Goal: Task Accomplishment & Management: Manage account settings

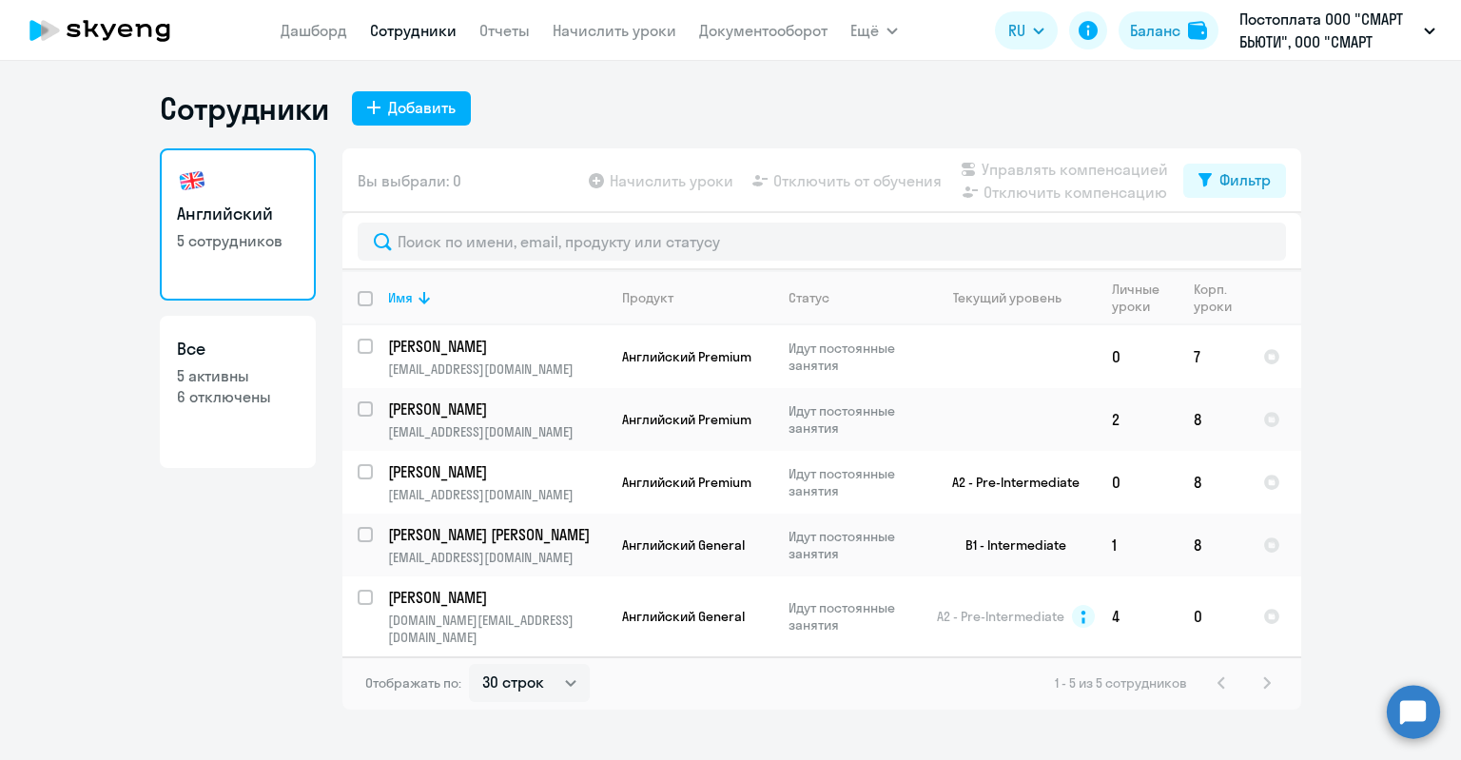
select select "30"
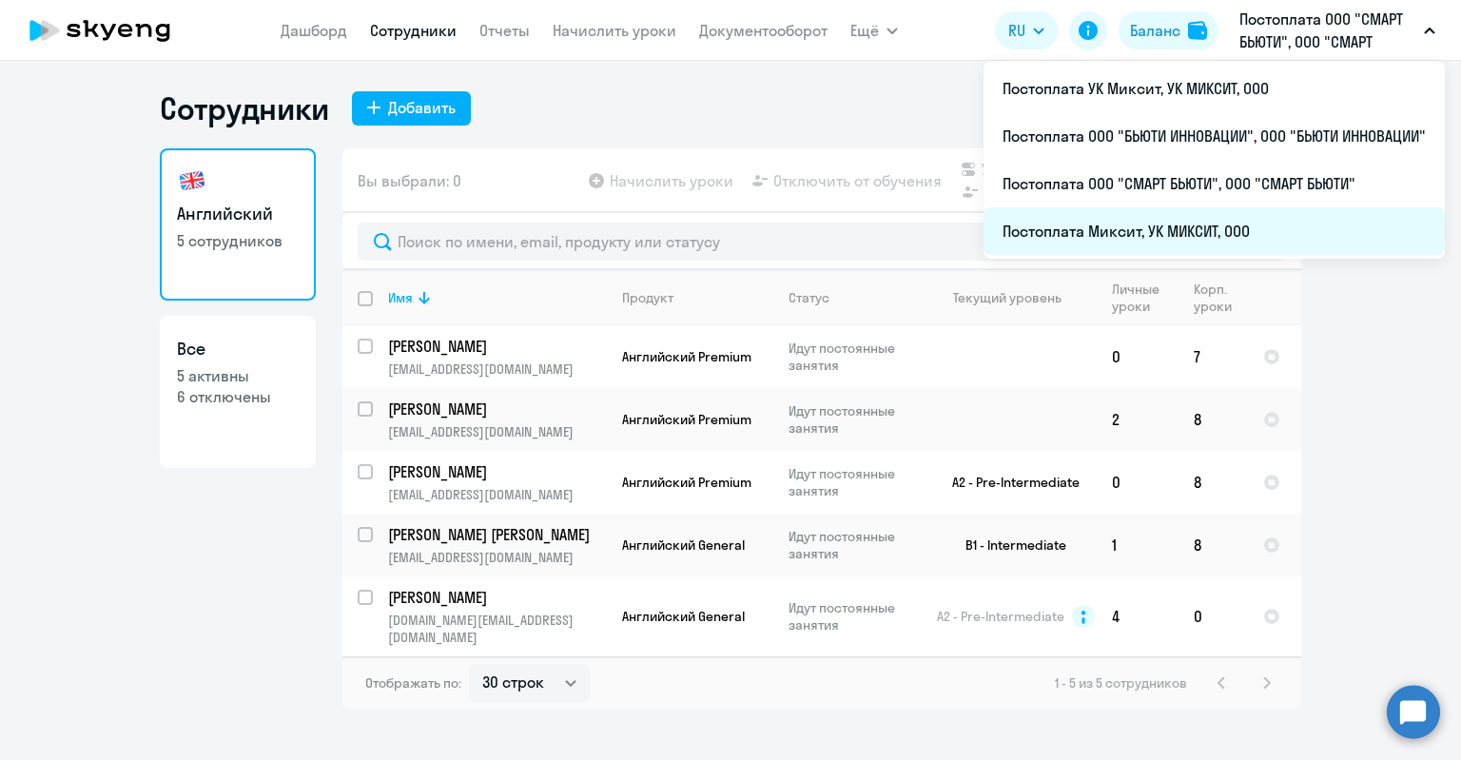
click at [1172, 233] on li "Постоплата Миксит, УК МИКСИТ, ООО" at bounding box center [1213, 231] width 461 height 48
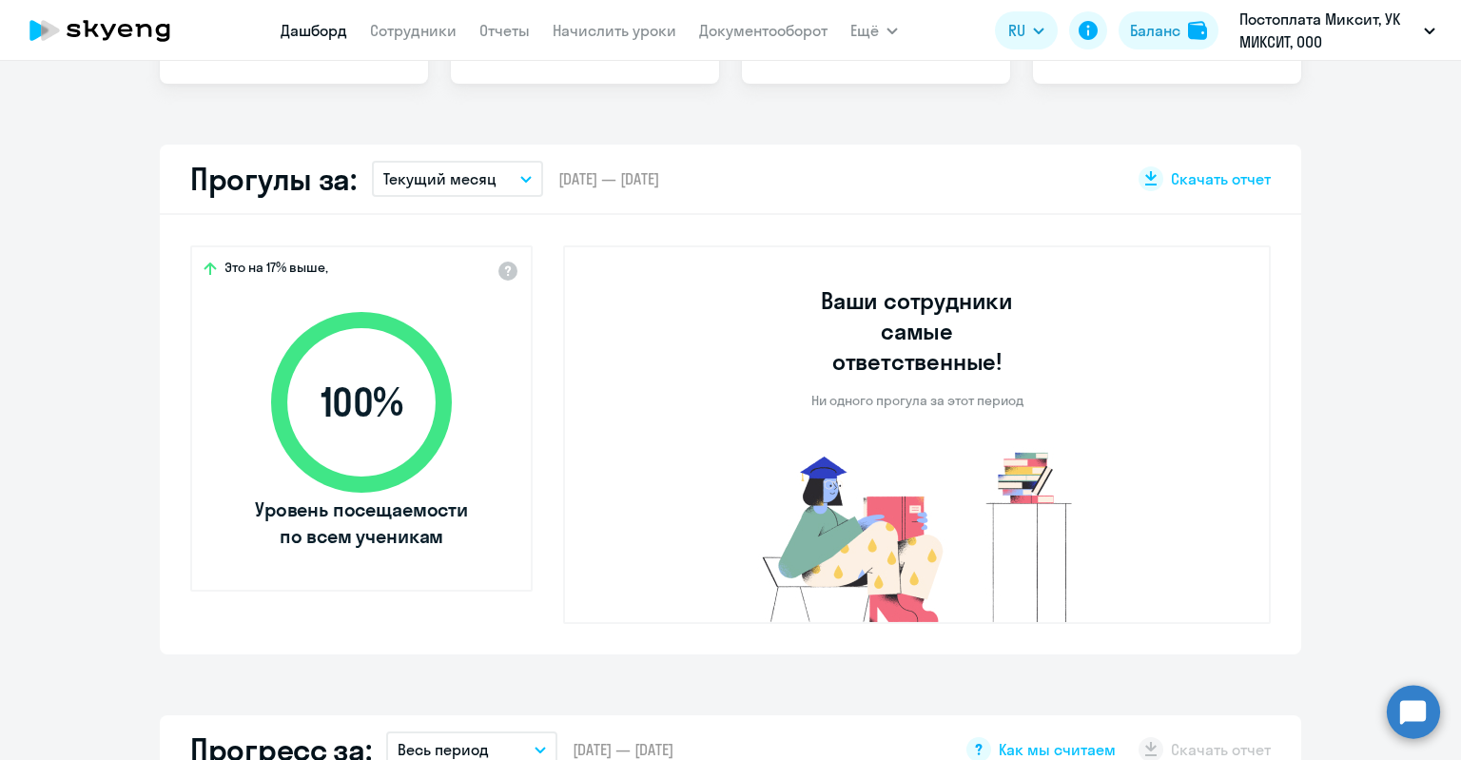
select select "30"
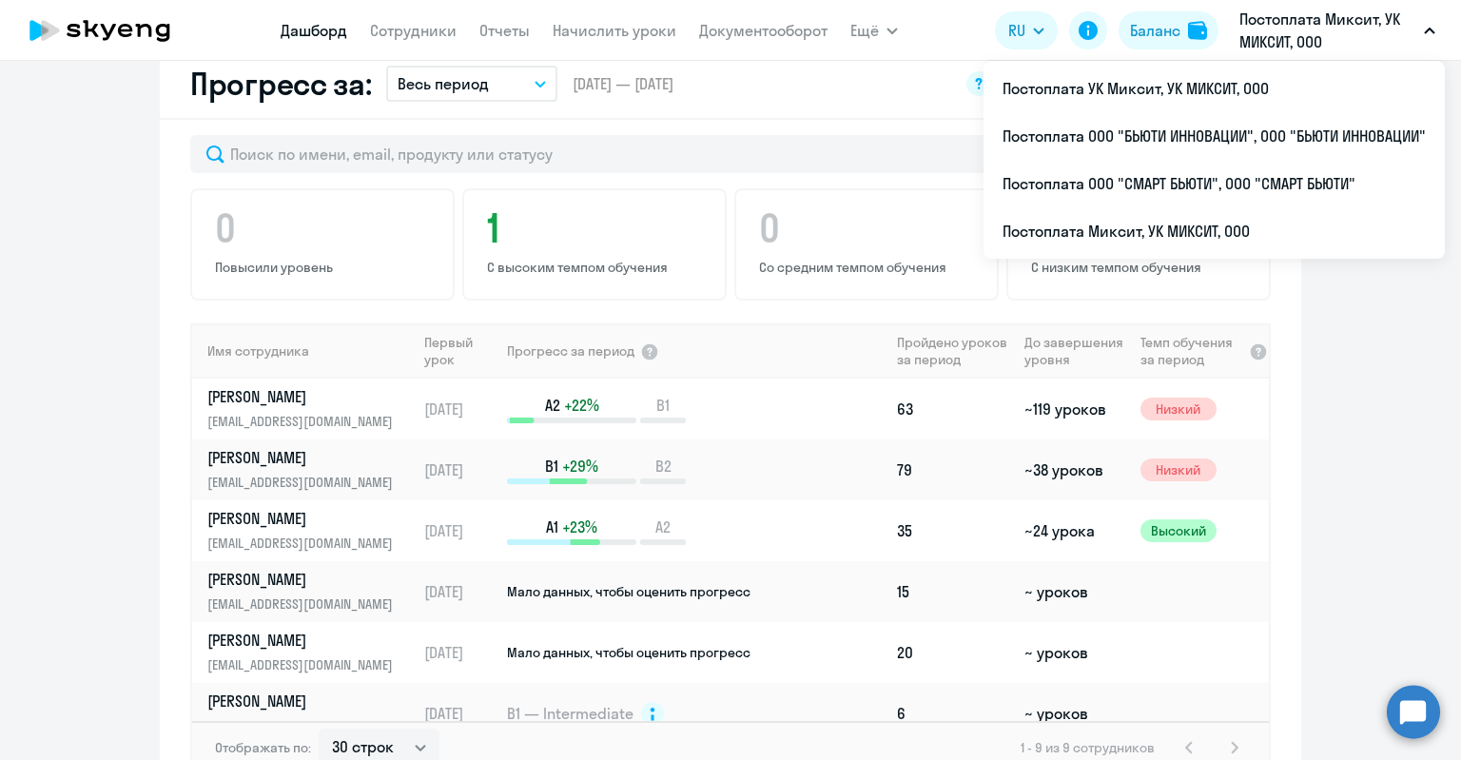
click at [1316, 30] on p "Постоплата Миксит, УК МИКСИТ, ООО" at bounding box center [1327, 31] width 177 height 46
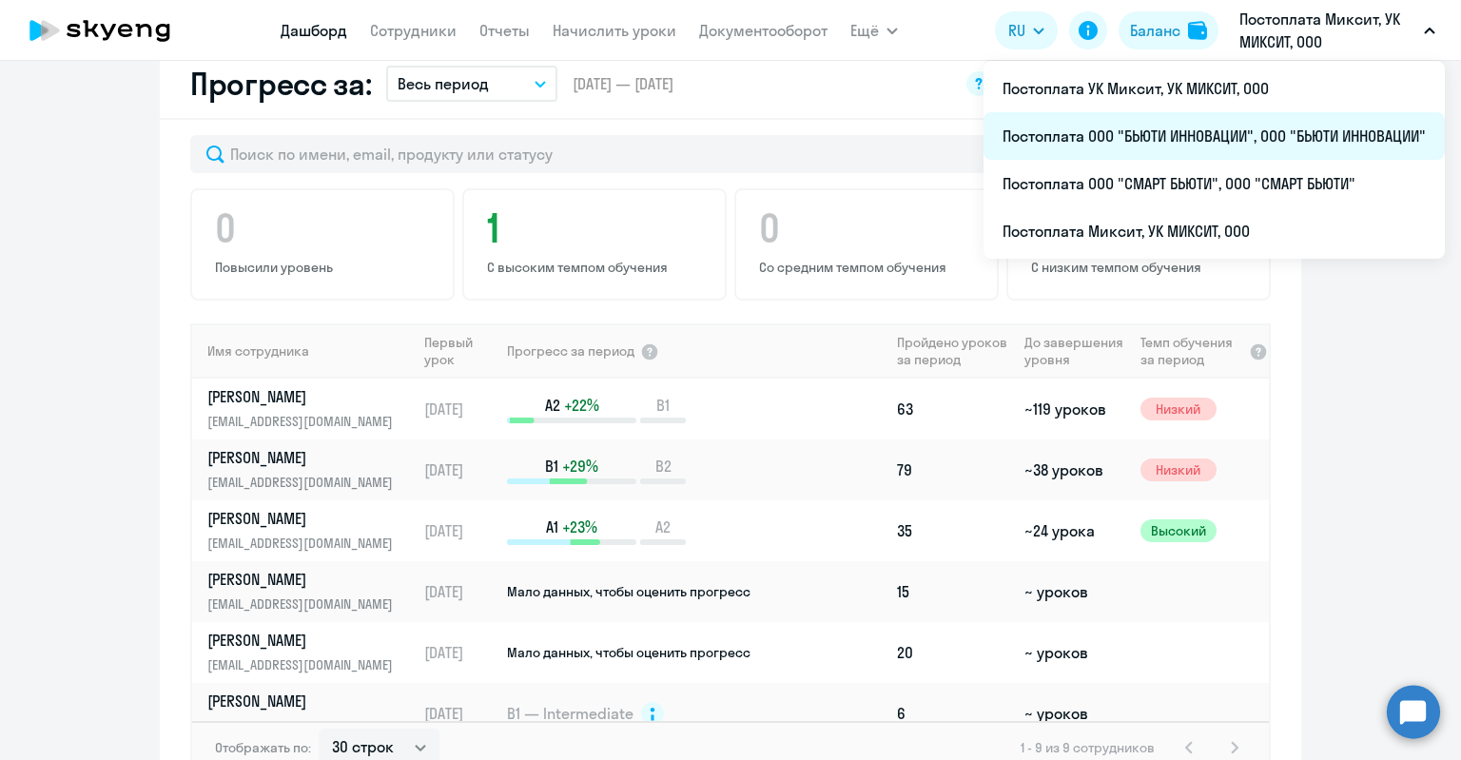
click at [1146, 138] on li "Постоплата ООО "БЬЮТИ ИННОВАЦИИ", ООО "БЬЮТИ ИННОВАЦИИ"" at bounding box center [1213, 136] width 461 height 48
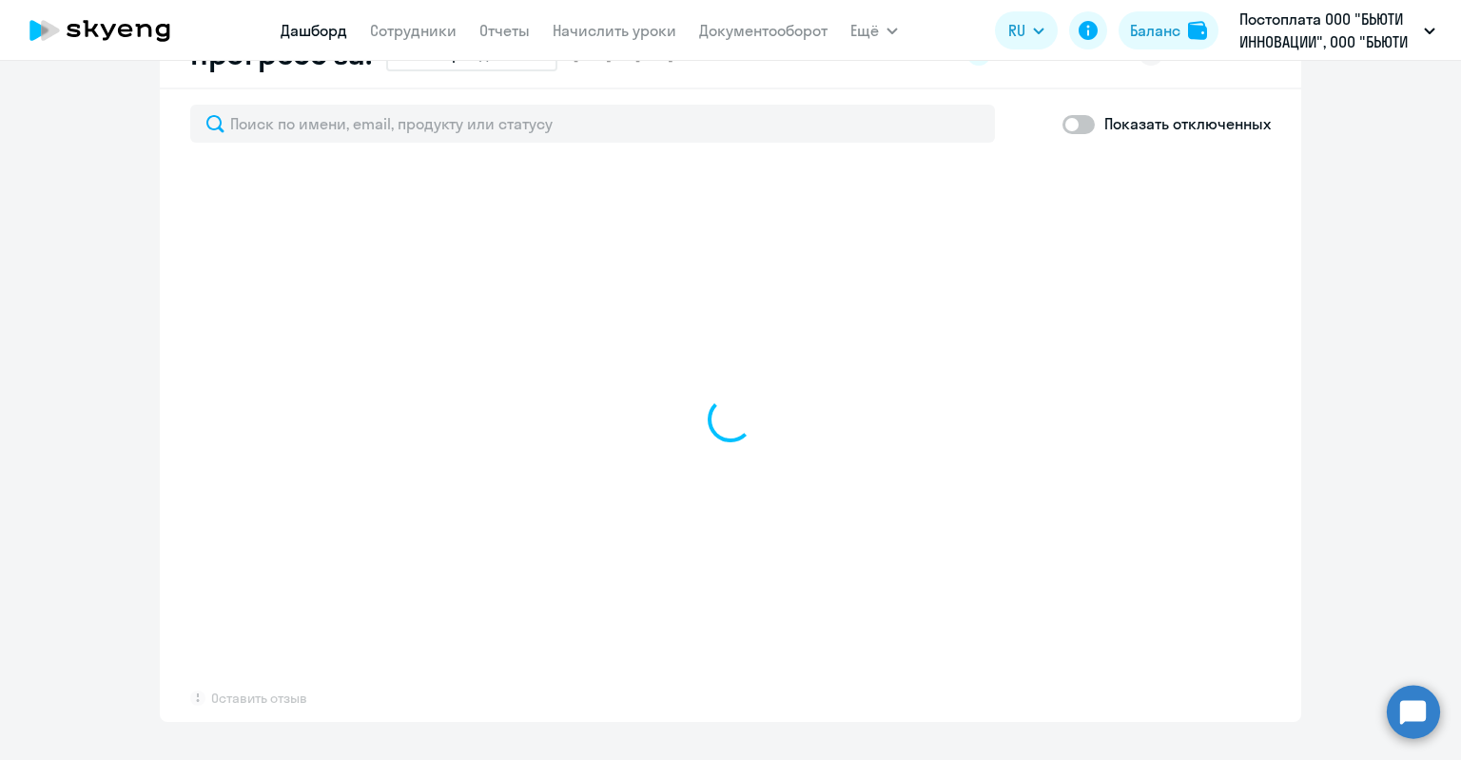
scroll to position [1141, 0]
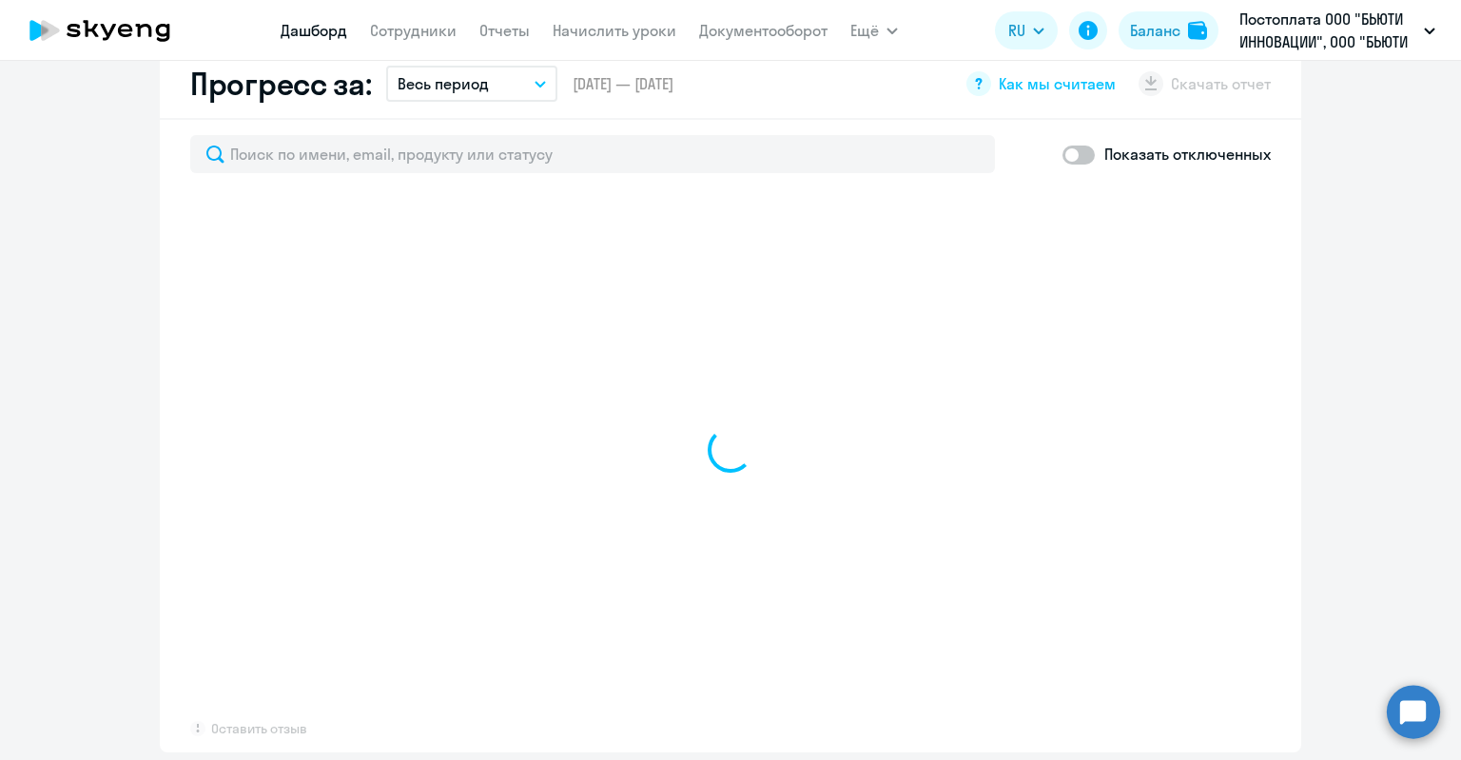
select select "30"
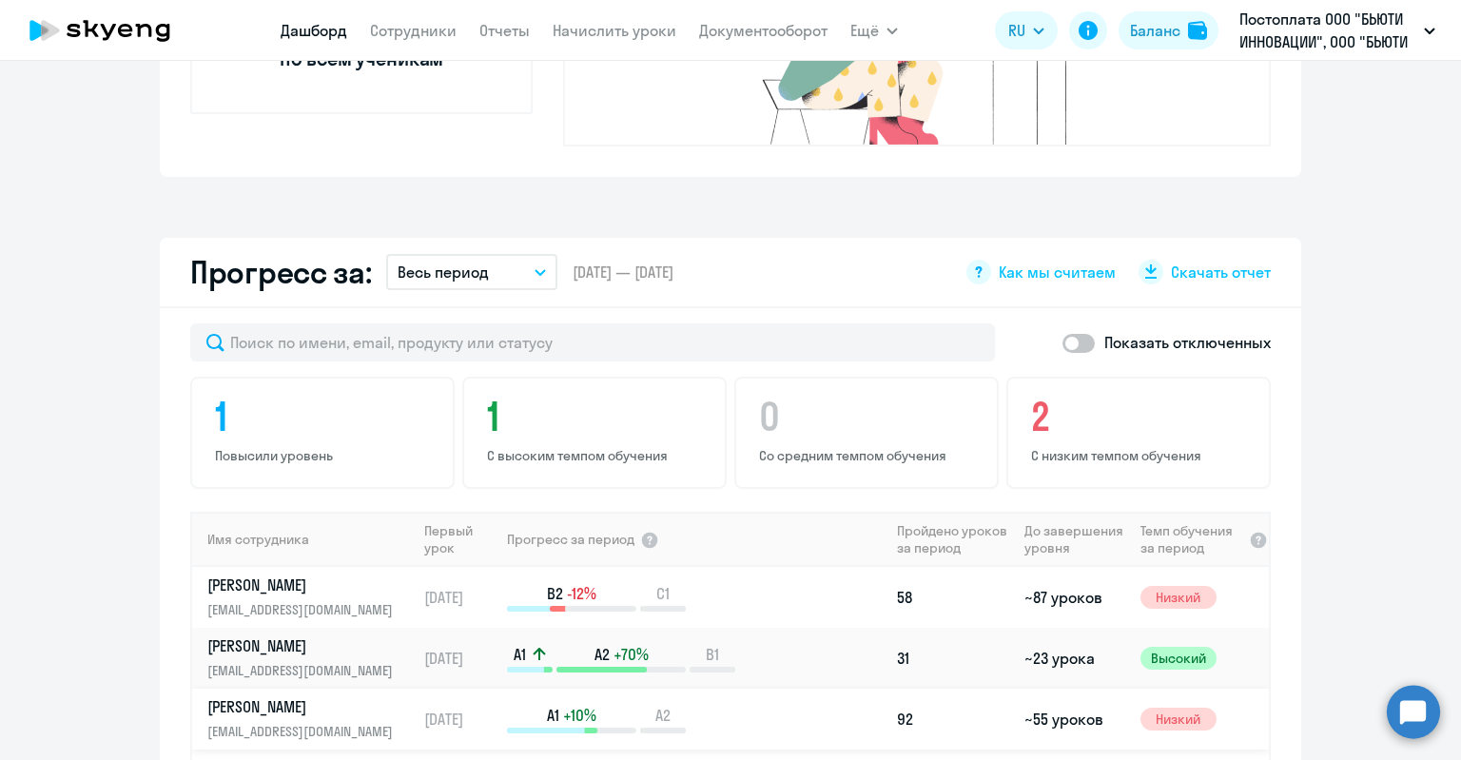
scroll to position [951, 0]
click at [441, 29] on link "Сотрудники" at bounding box center [413, 30] width 87 height 19
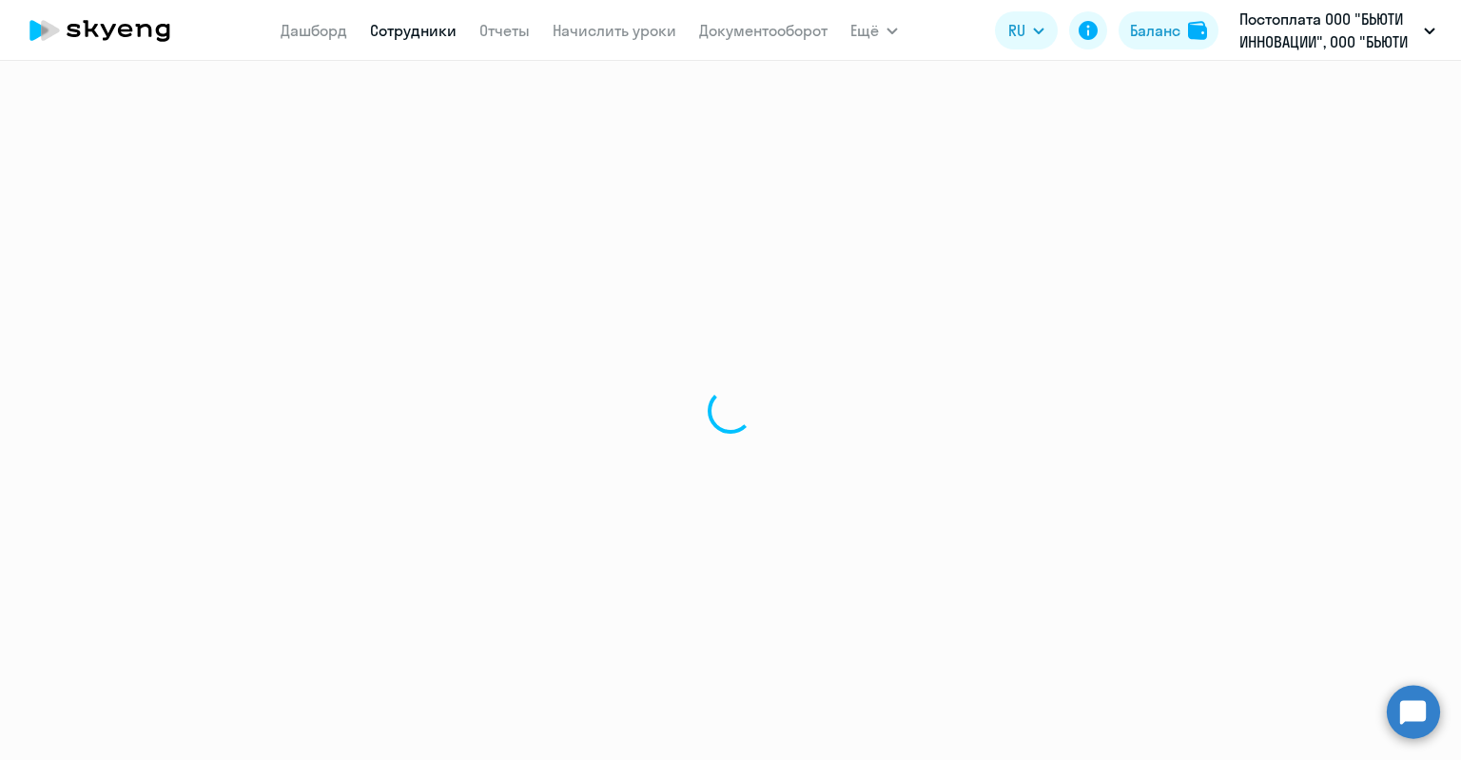
select select "30"
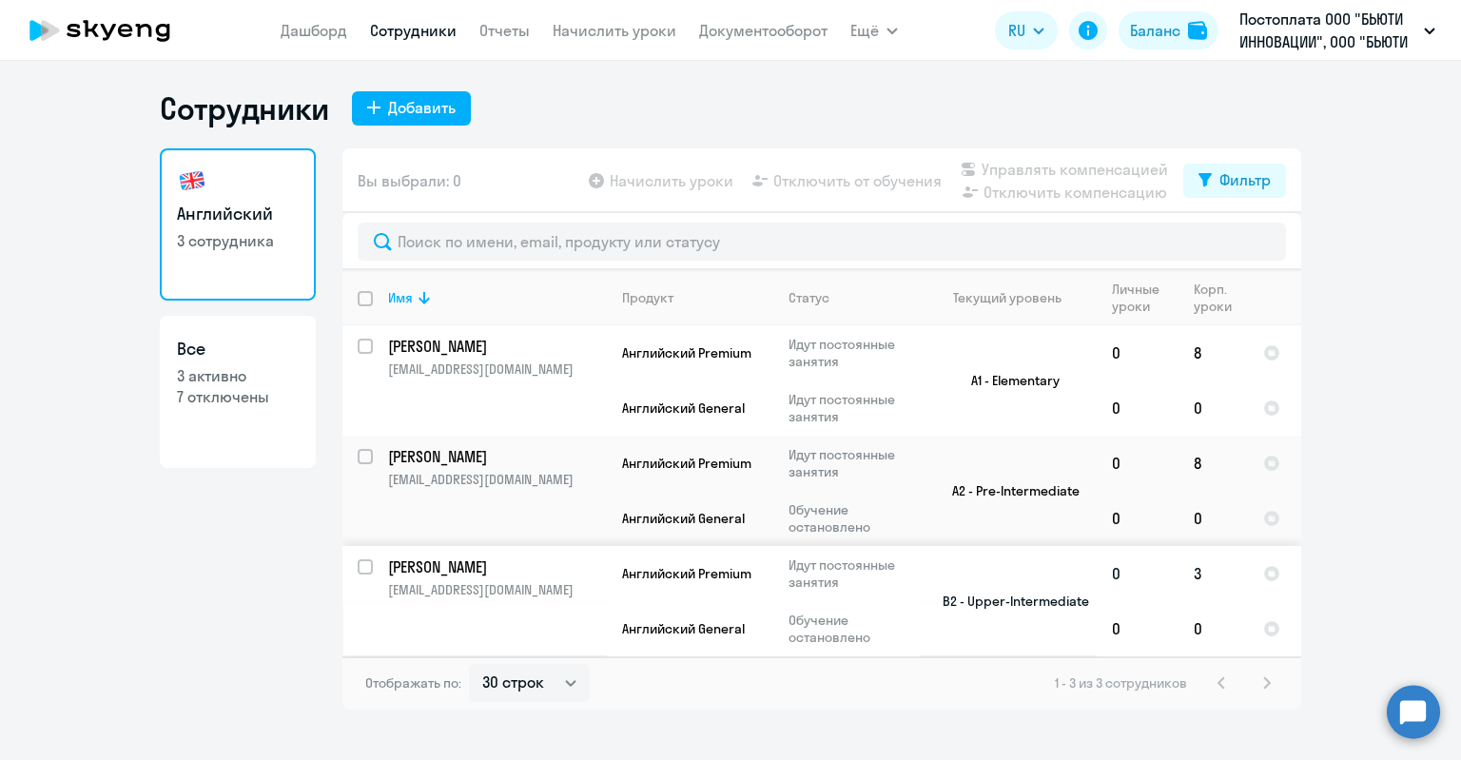
click at [370, 567] on input "select row 38713201" at bounding box center [377, 578] width 38 height 38
checkbox input "true"
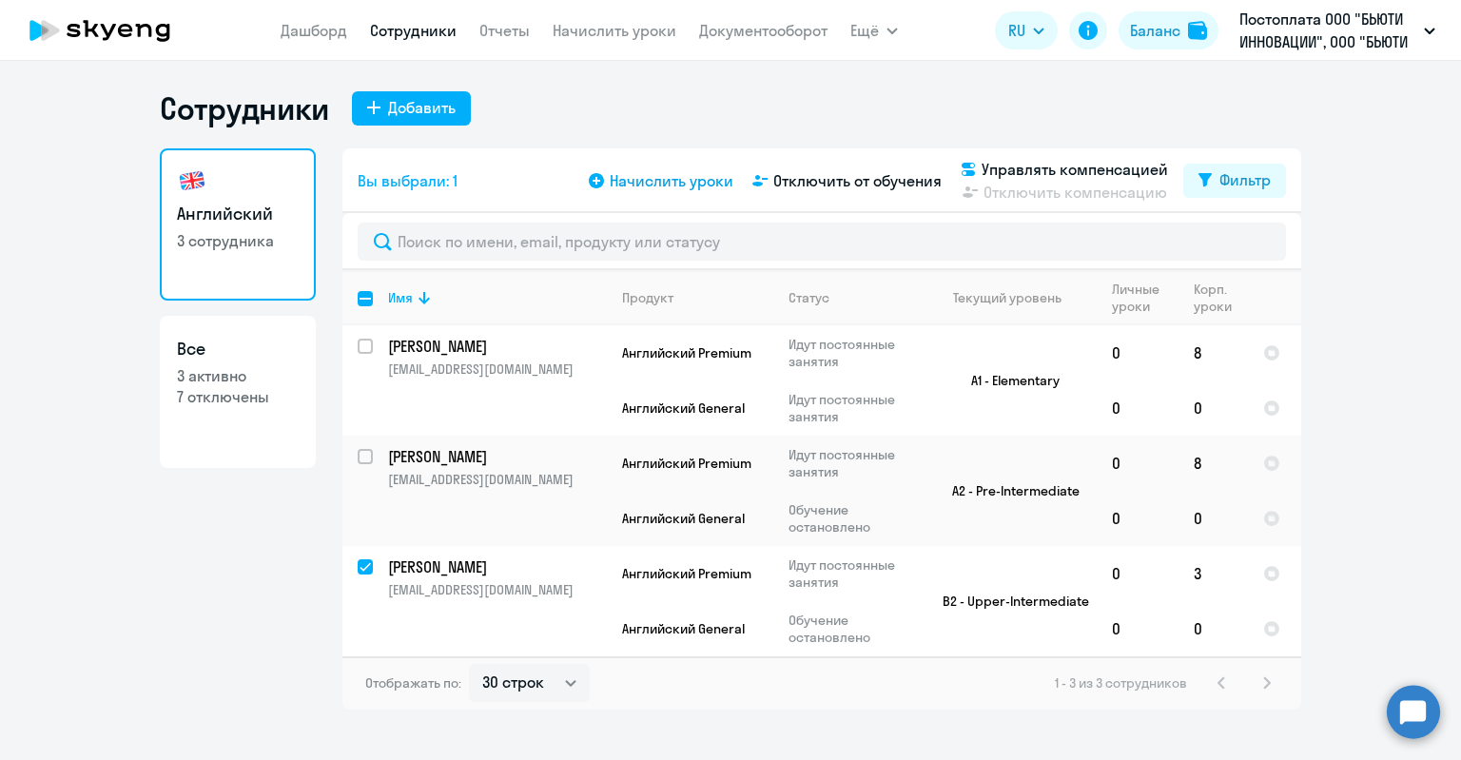
click at [658, 184] on span "Начислить уроки" at bounding box center [672, 180] width 124 height 23
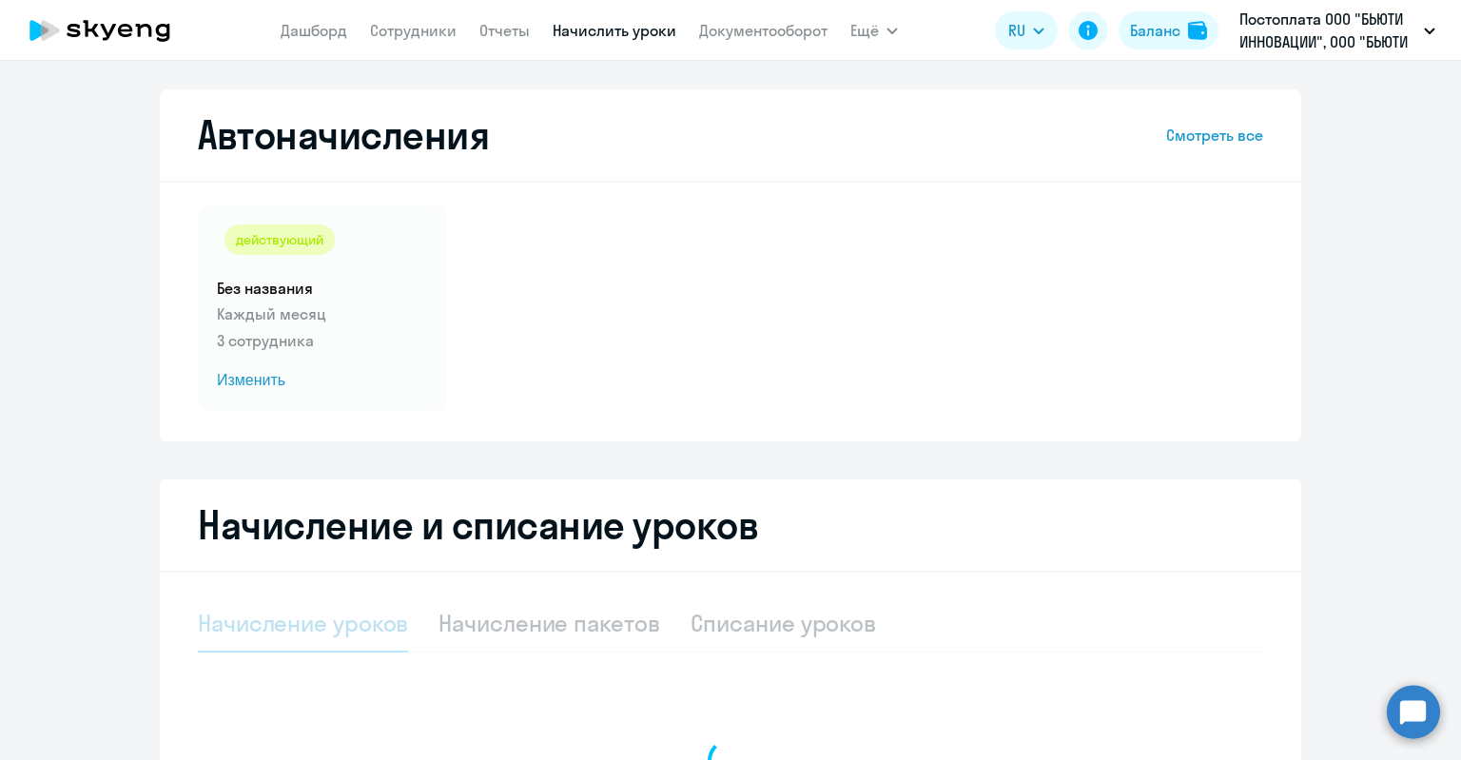
select select "10"
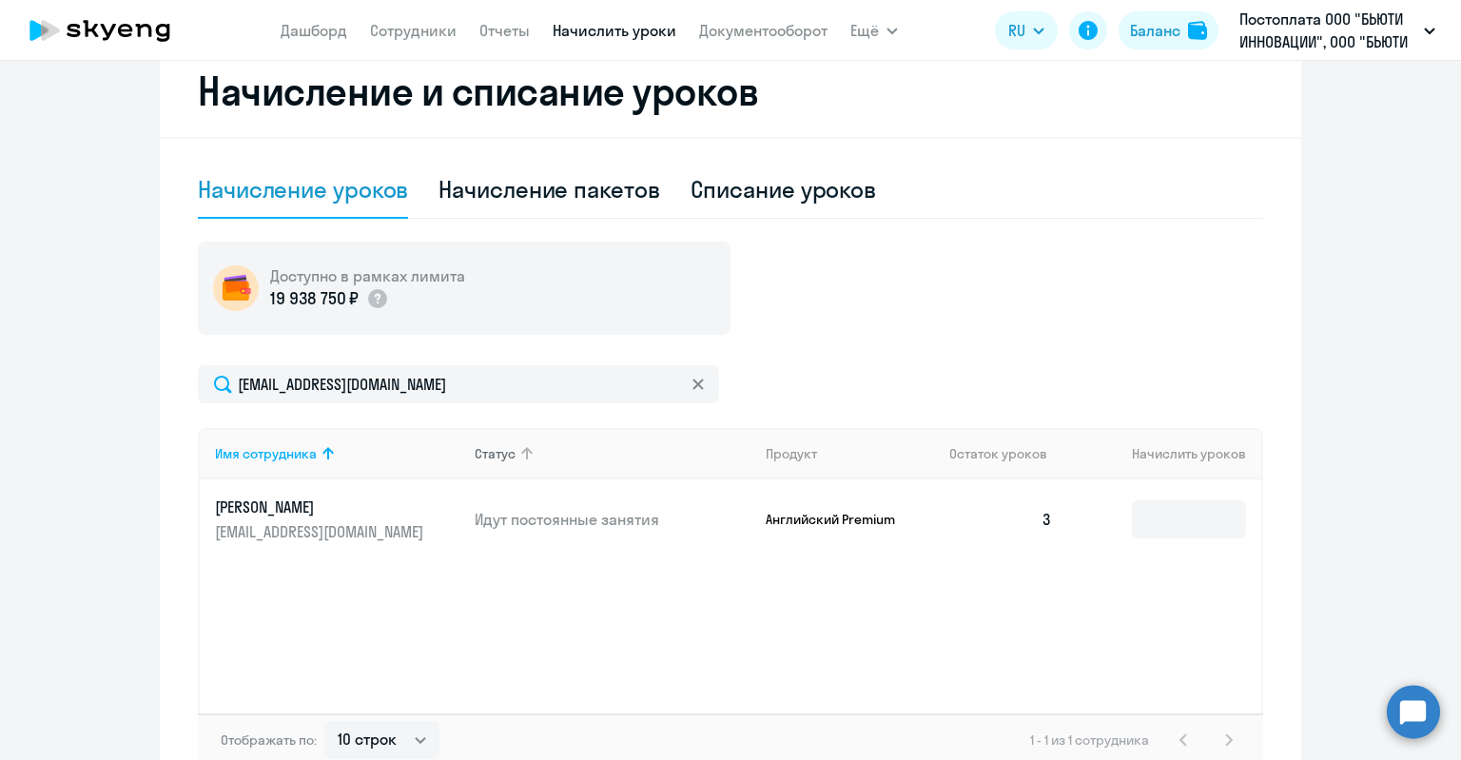
scroll to position [475, 0]
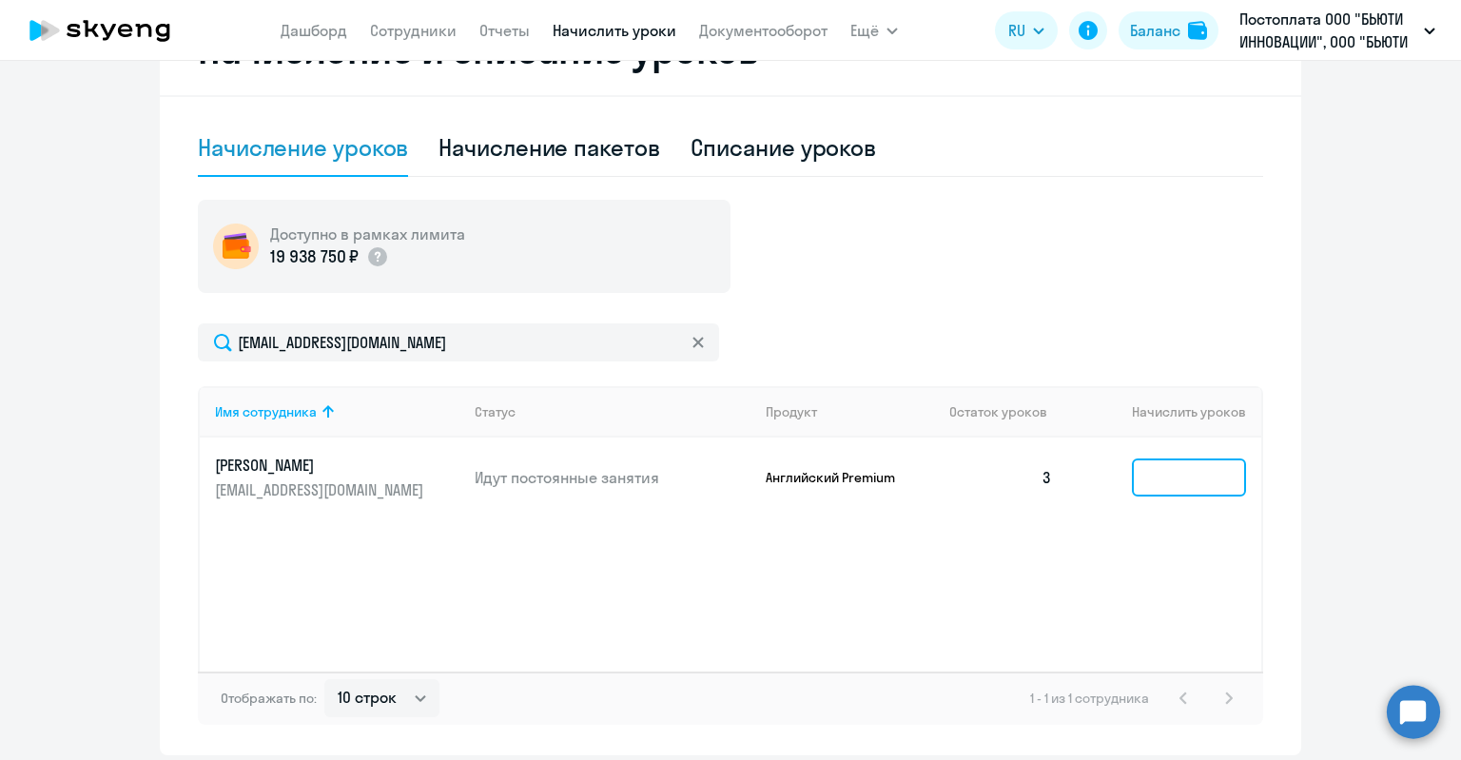
click at [1153, 484] on input at bounding box center [1189, 477] width 114 height 38
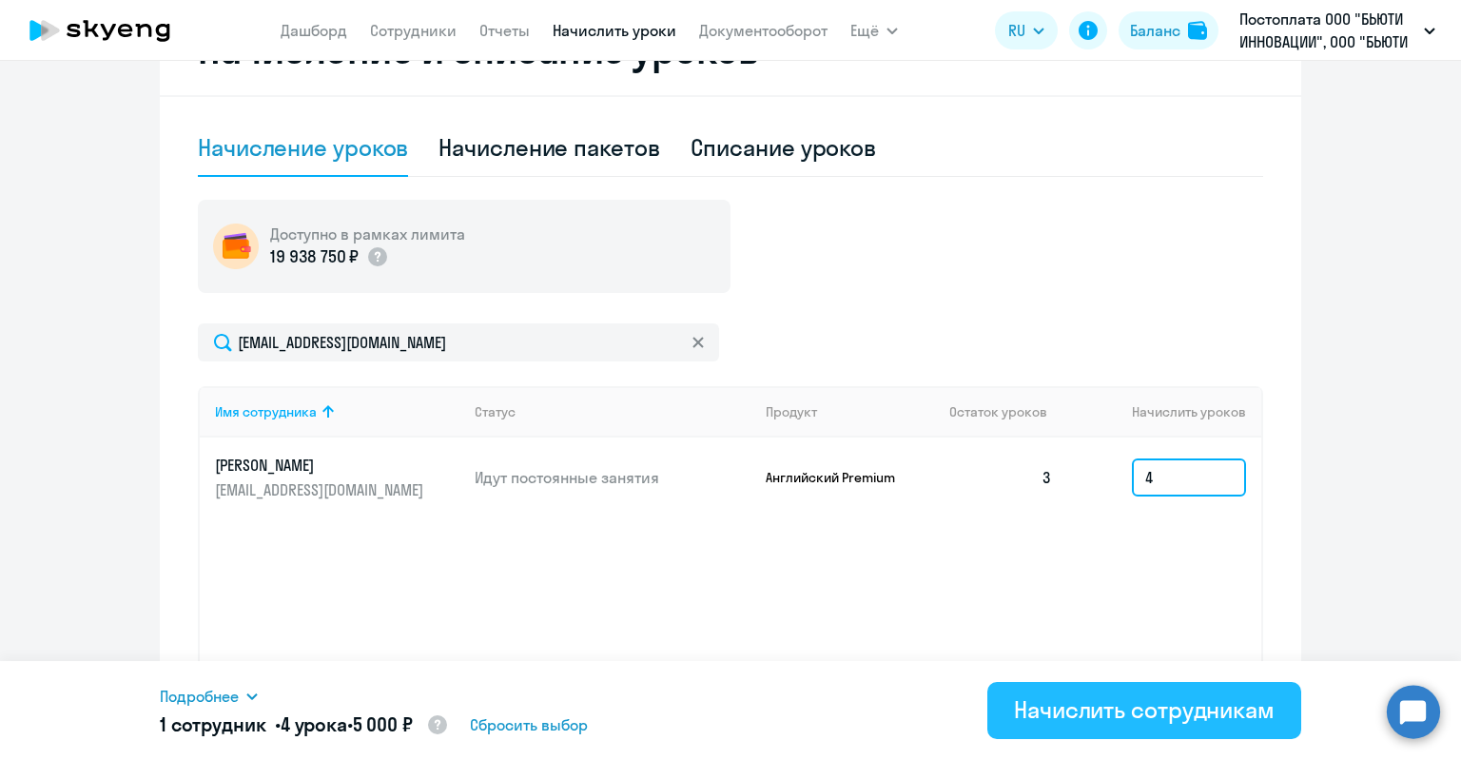
type input "4"
click at [1115, 709] on div "Начислить сотрудникам" at bounding box center [1144, 709] width 261 height 30
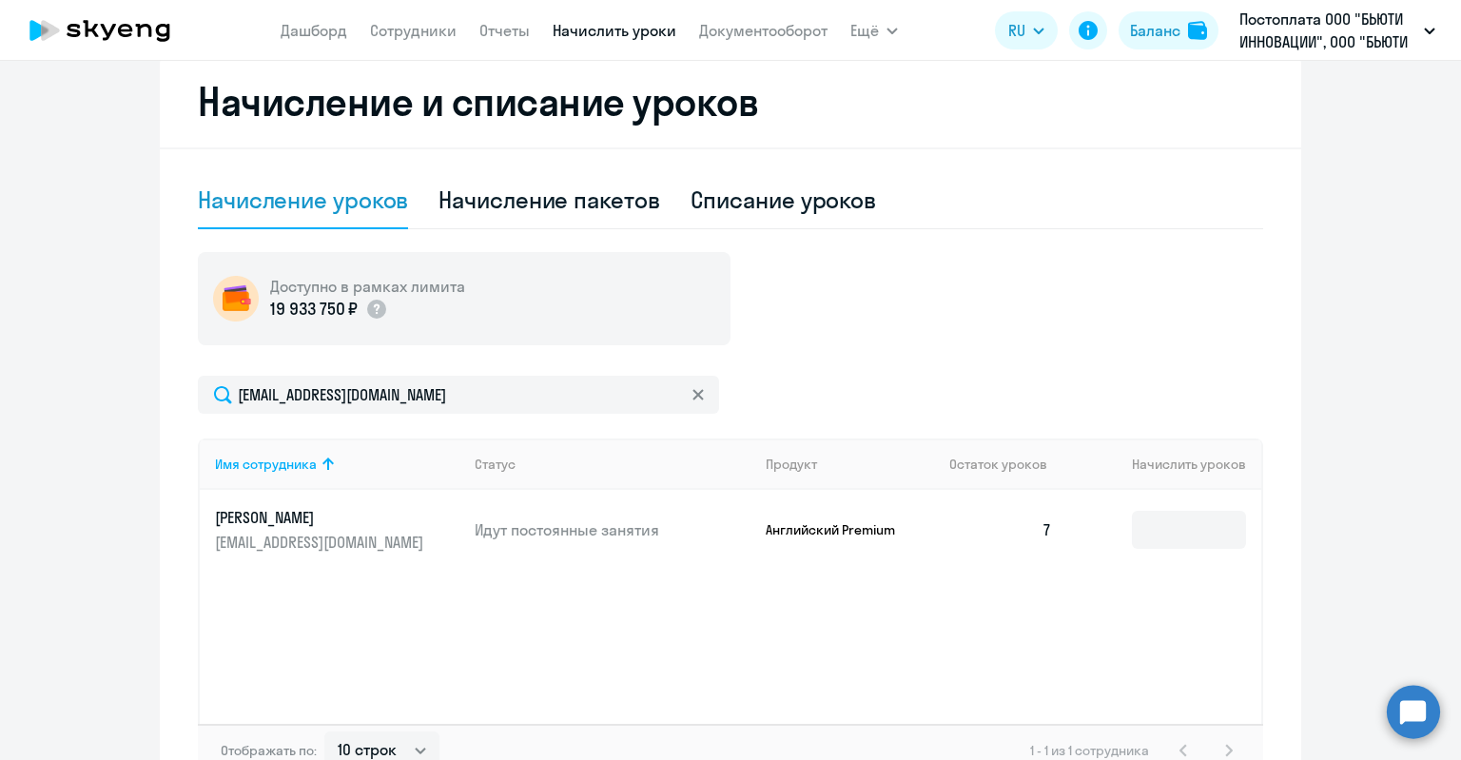
scroll to position [380, 0]
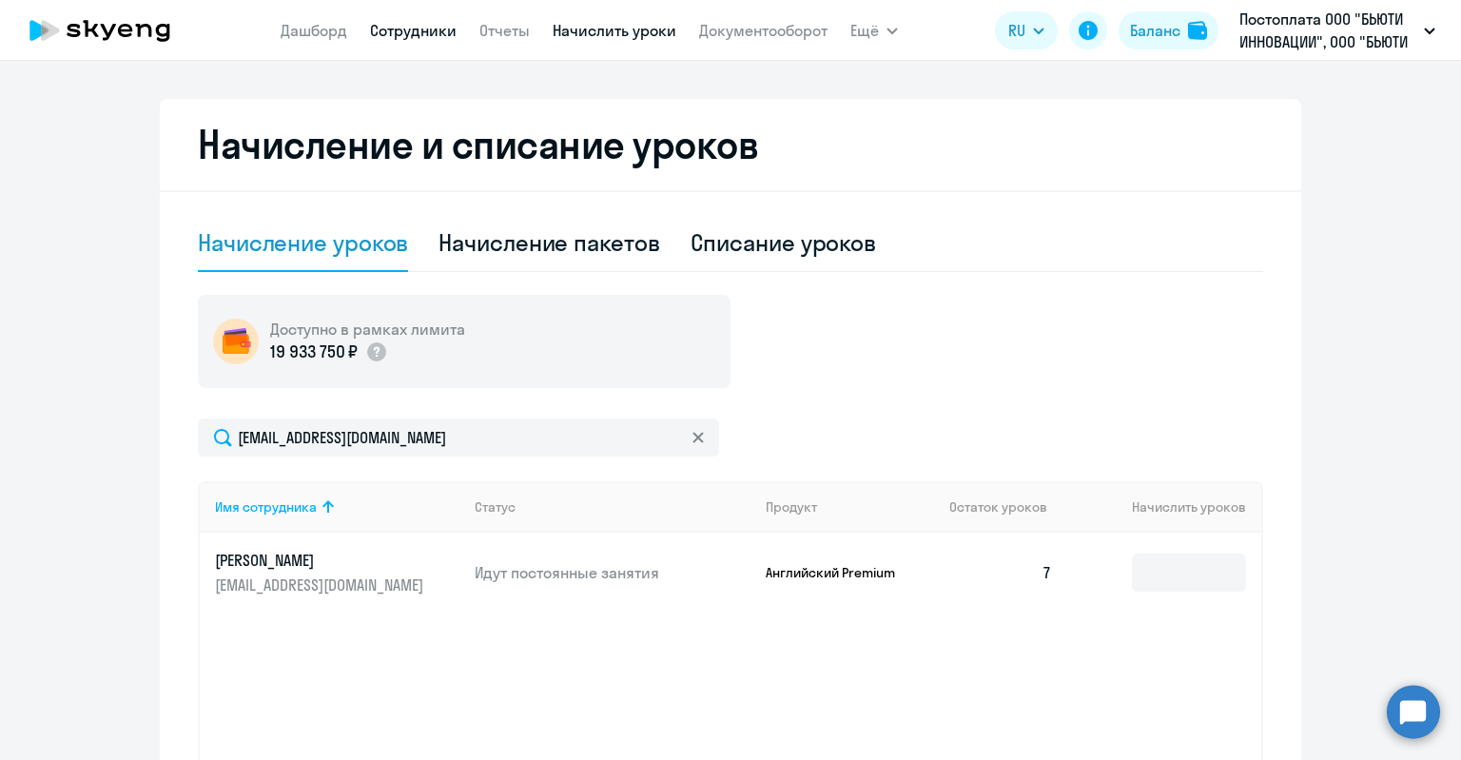
click at [398, 32] on link "Сотрудники" at bounding box center [413, 30] width 87 height 19
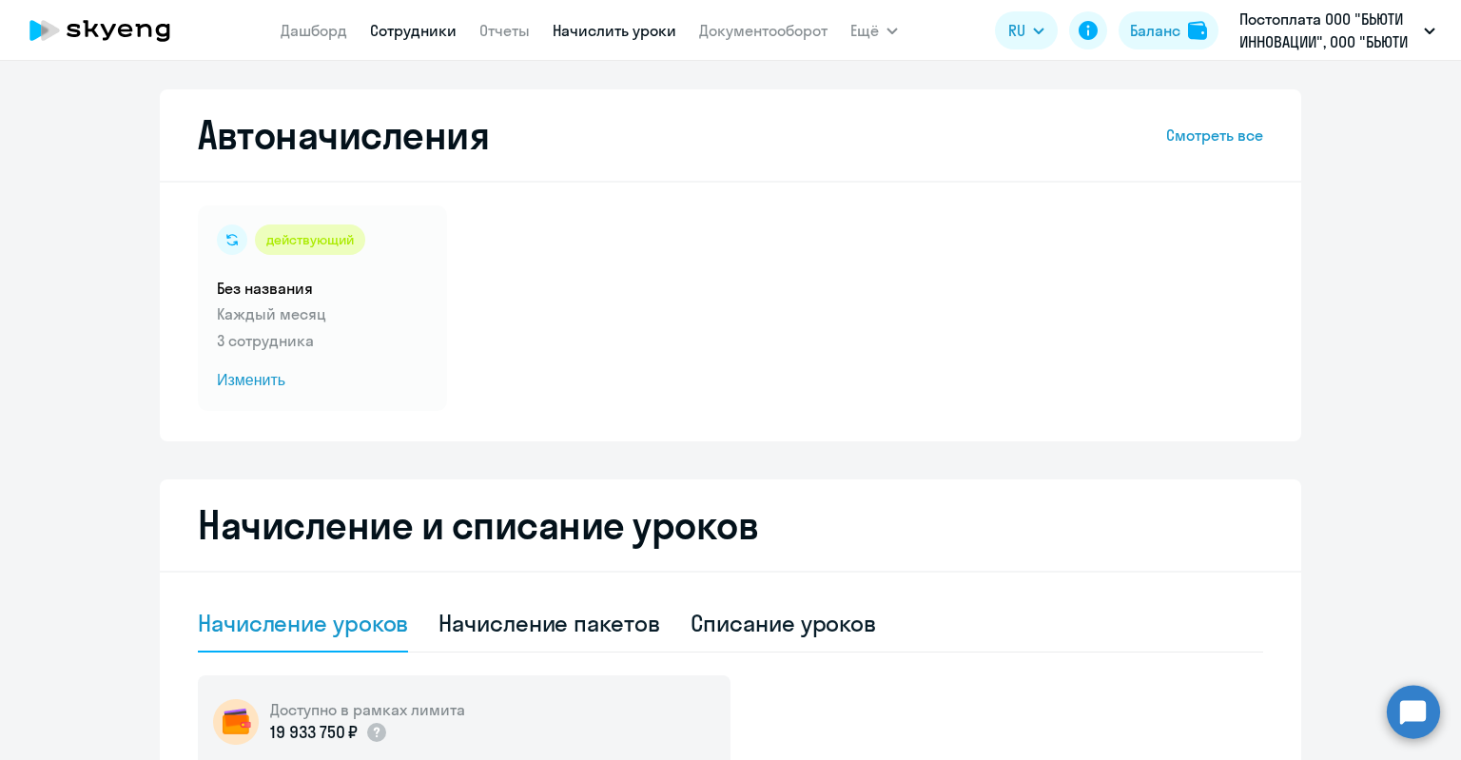
select select "30"
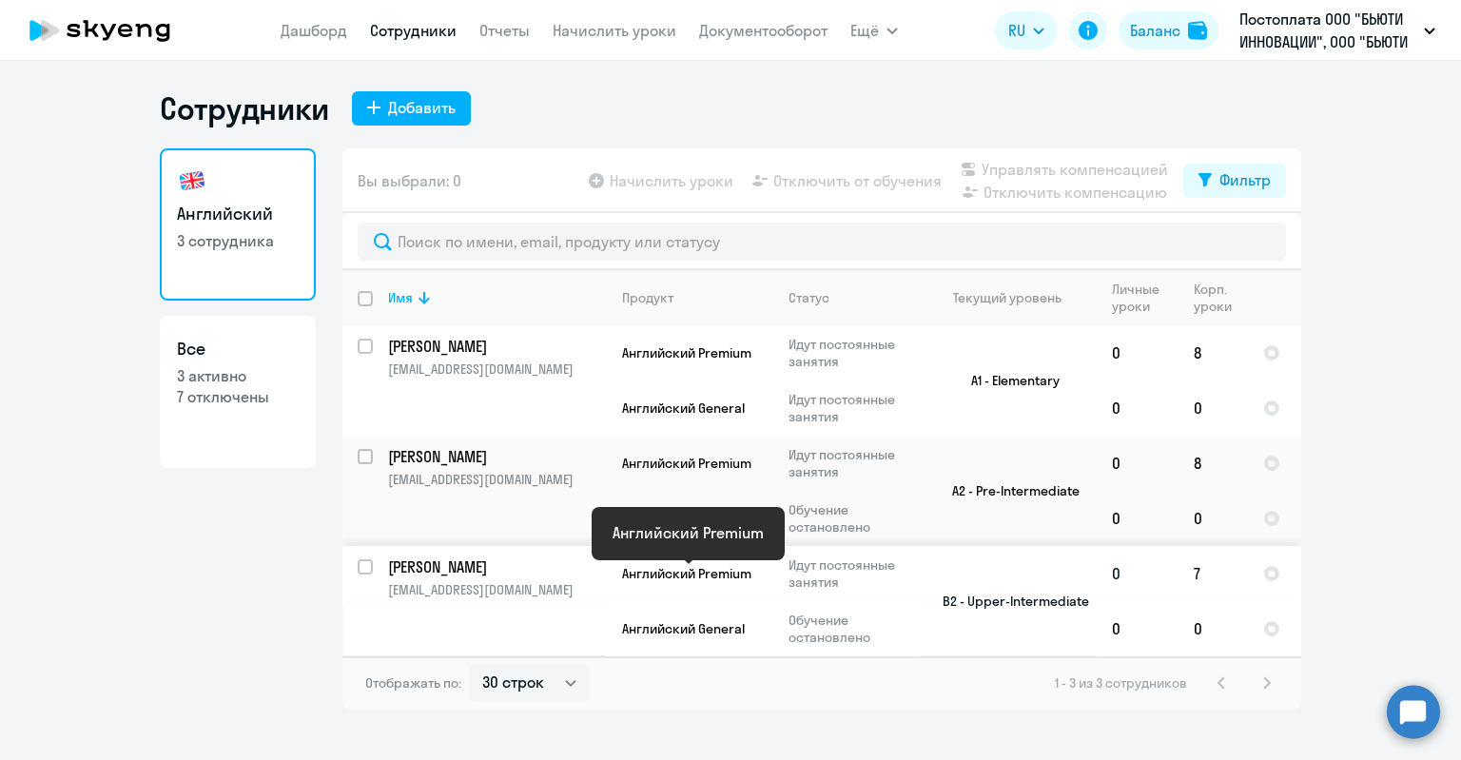
click at [703, 580] on span "Английский Premium" at bounding box center [686, 573] width 129 height 17
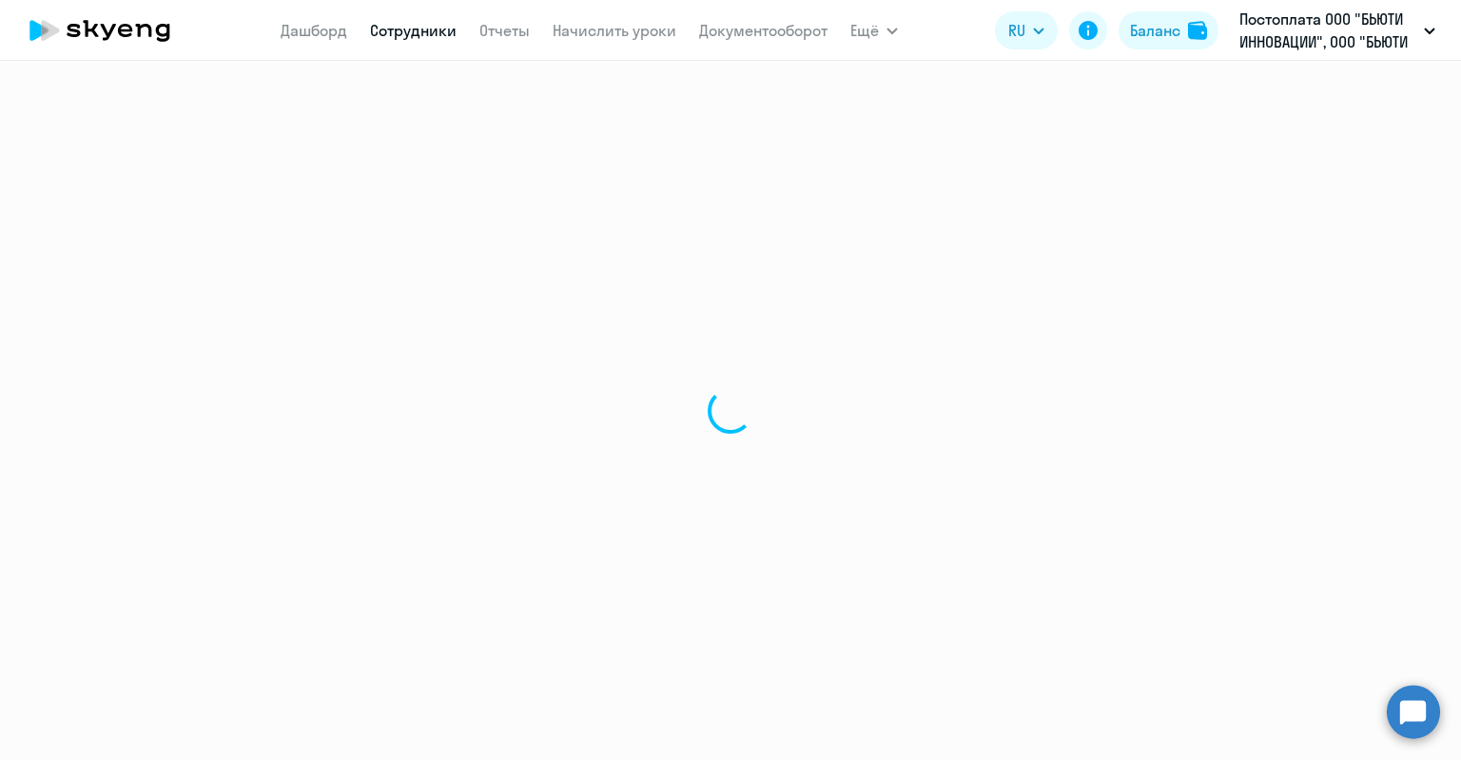
select select "english"
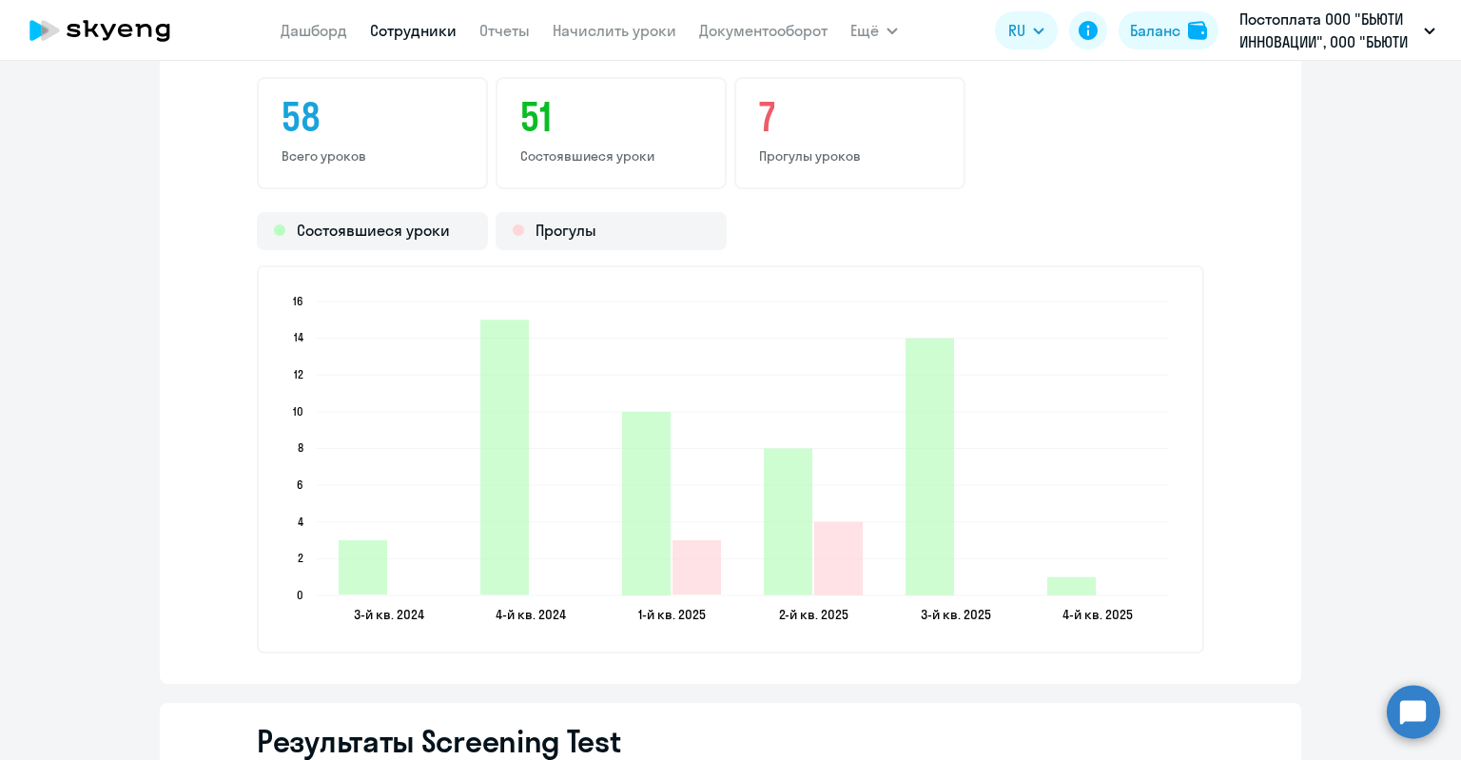
scroll to position [2663, 0]
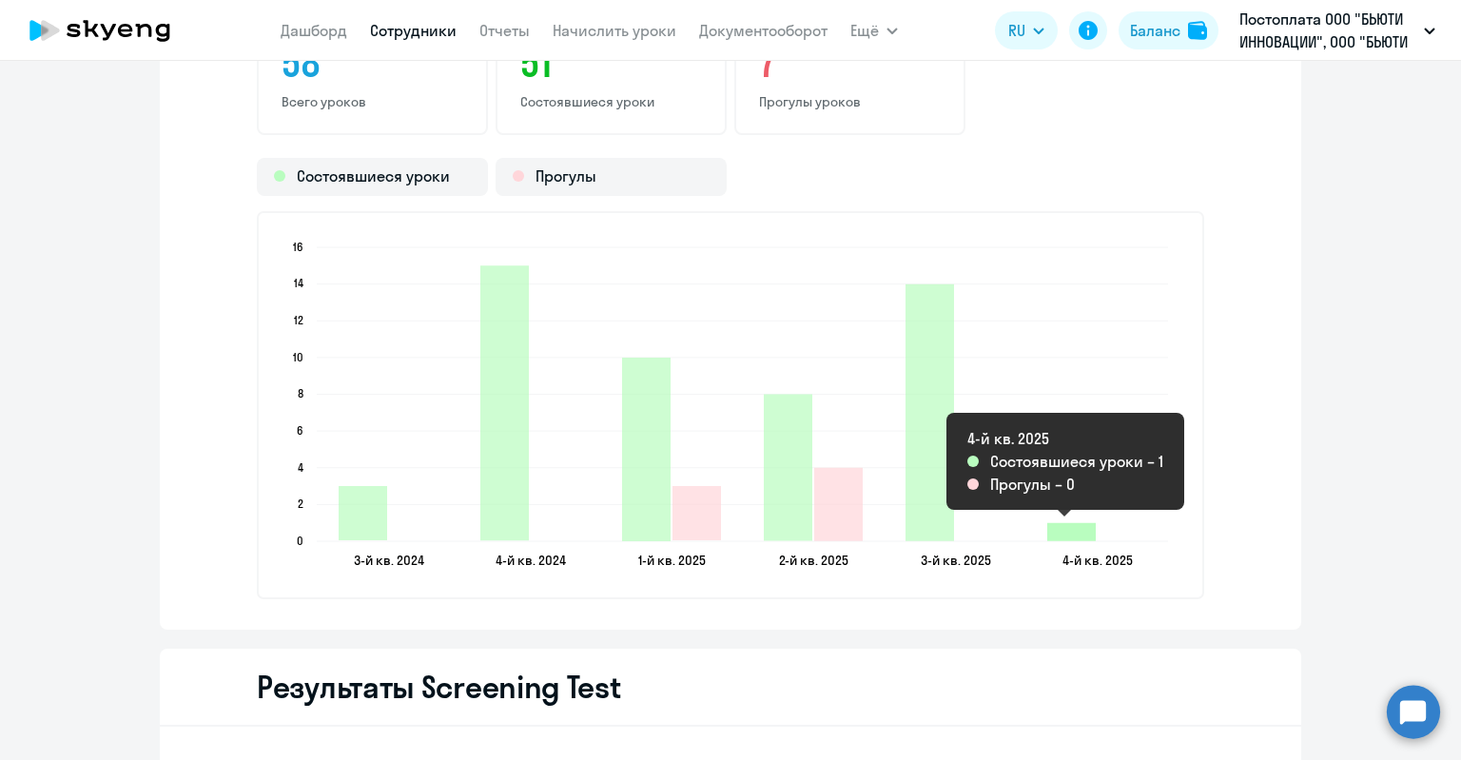
click at [1063, 533] on icon "2025-09-30T21:00:00.000Z Состоявшиеся уроки 1" at bounding box center [1071, 532] width 48 height 18
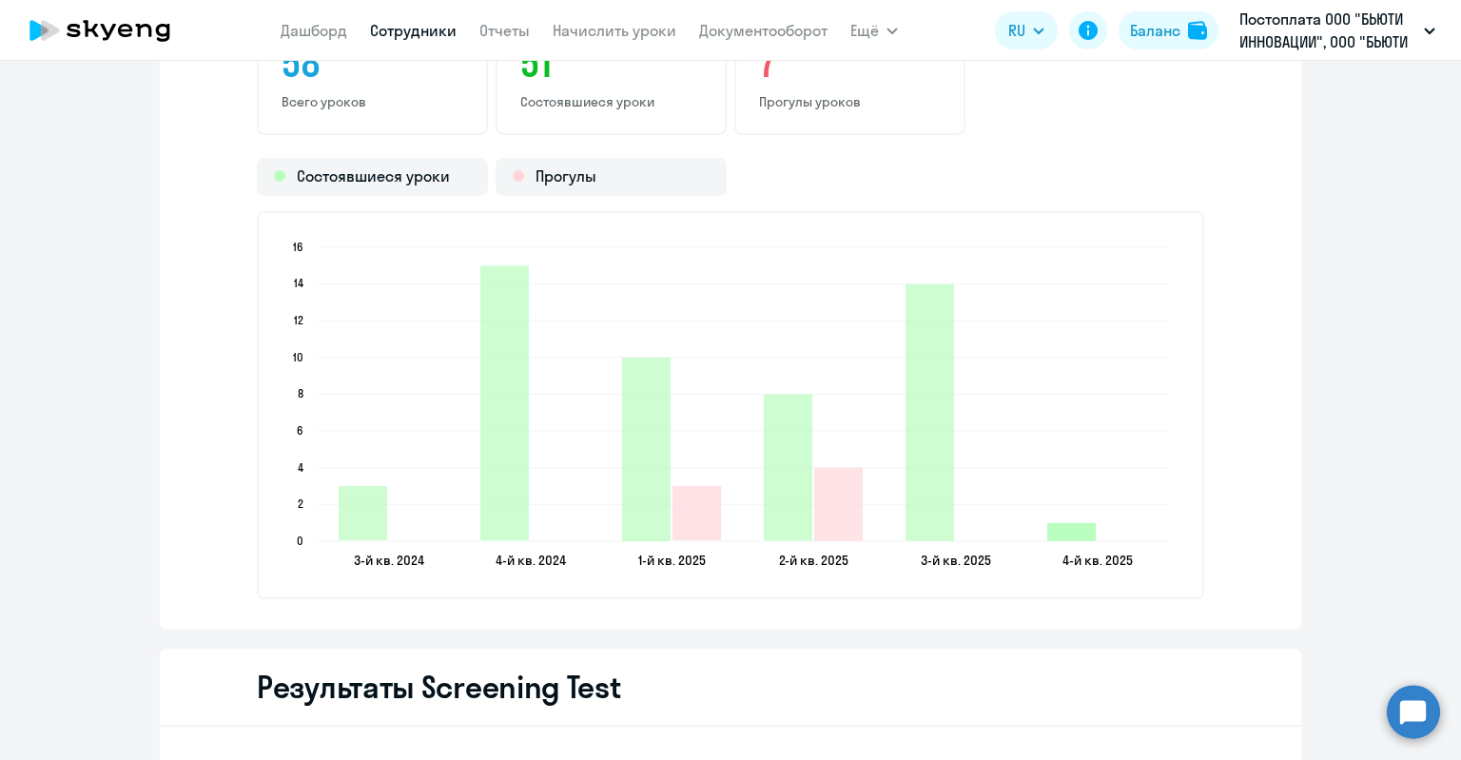
click at [1063, 533] on icon "2025-09-30T21:00:00.000Z Состоявшиеся уроки 1" at bounding box center [1071, 532] width 48 height 18
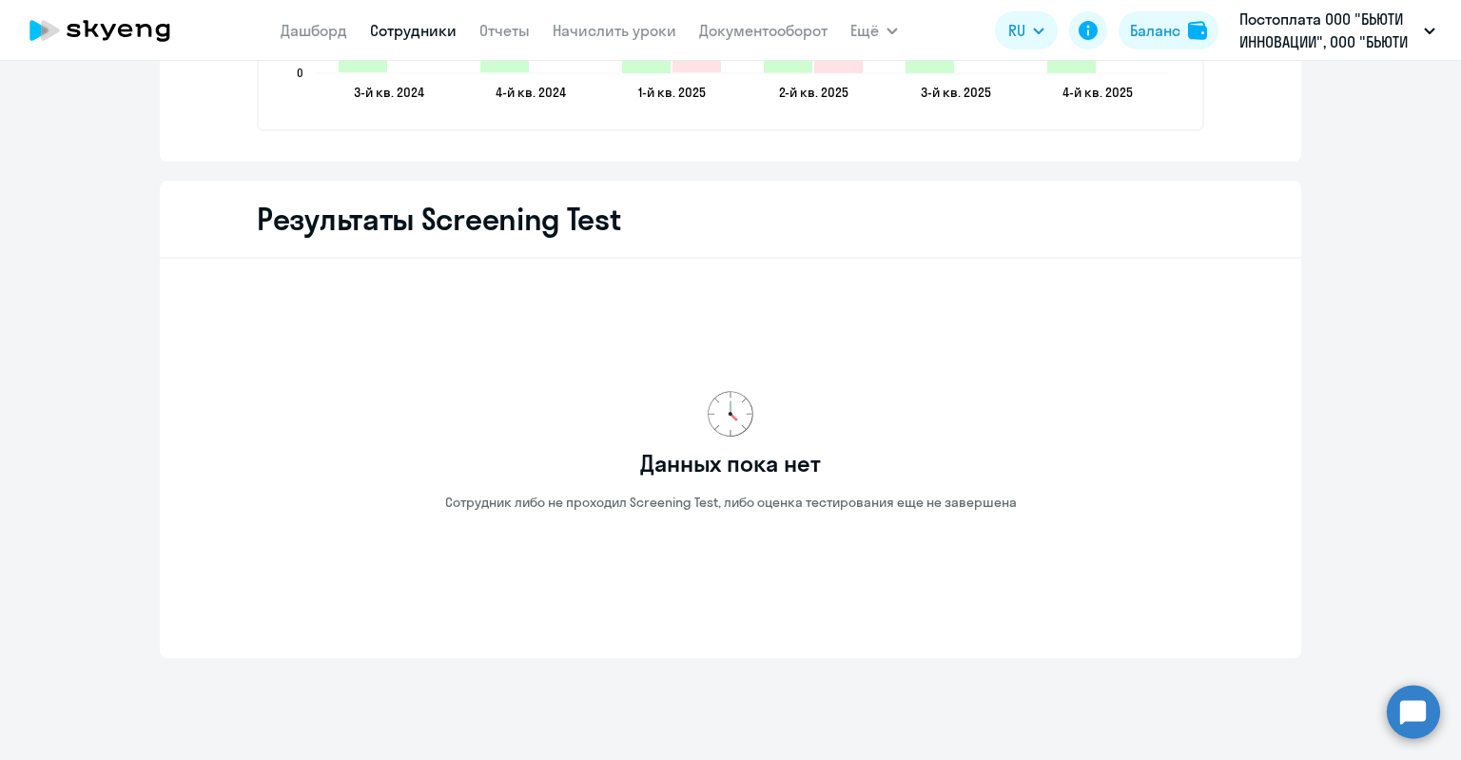
scroll to position [3164, 0]
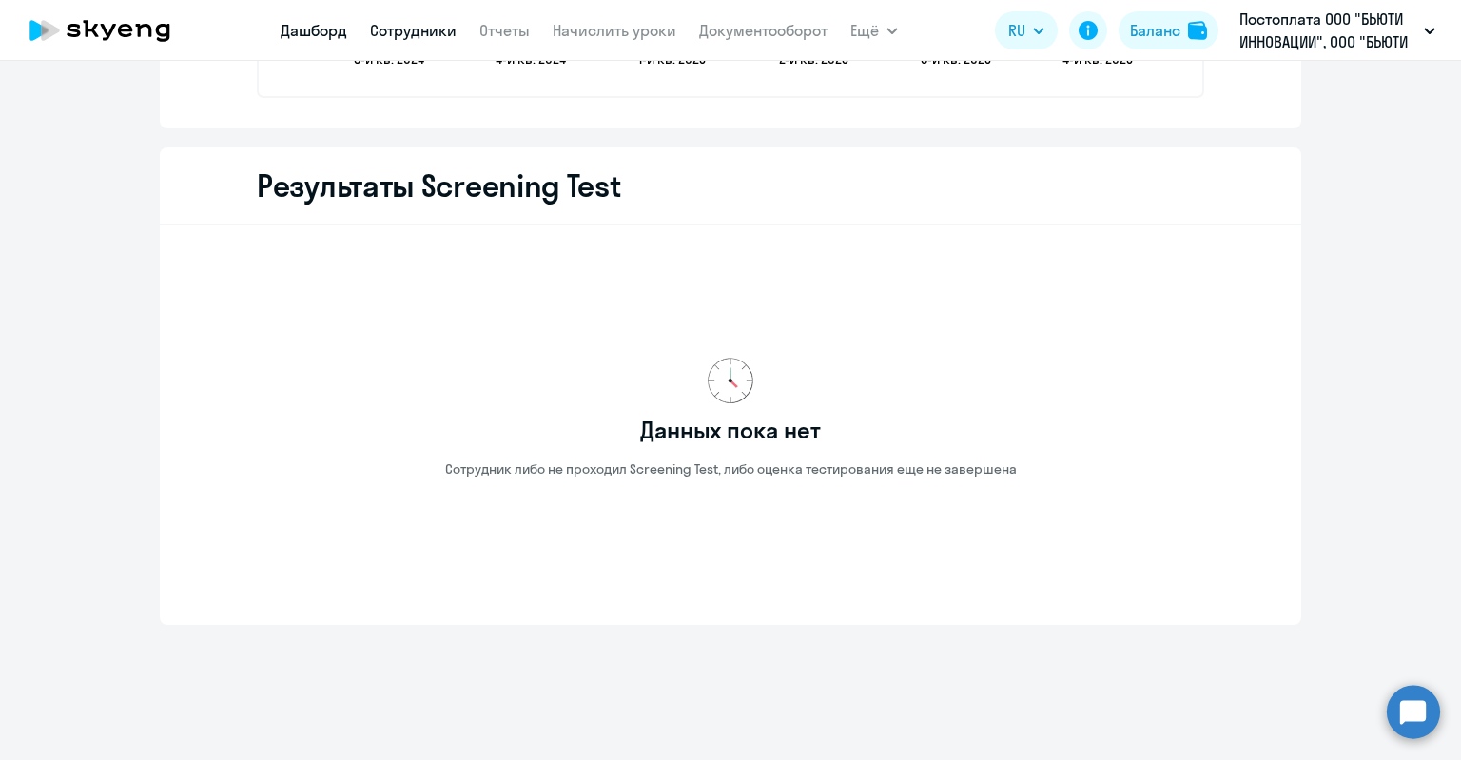
click at [324, 27] on link "Дашборд" at bounding box center [314, 30] width 67 height 19
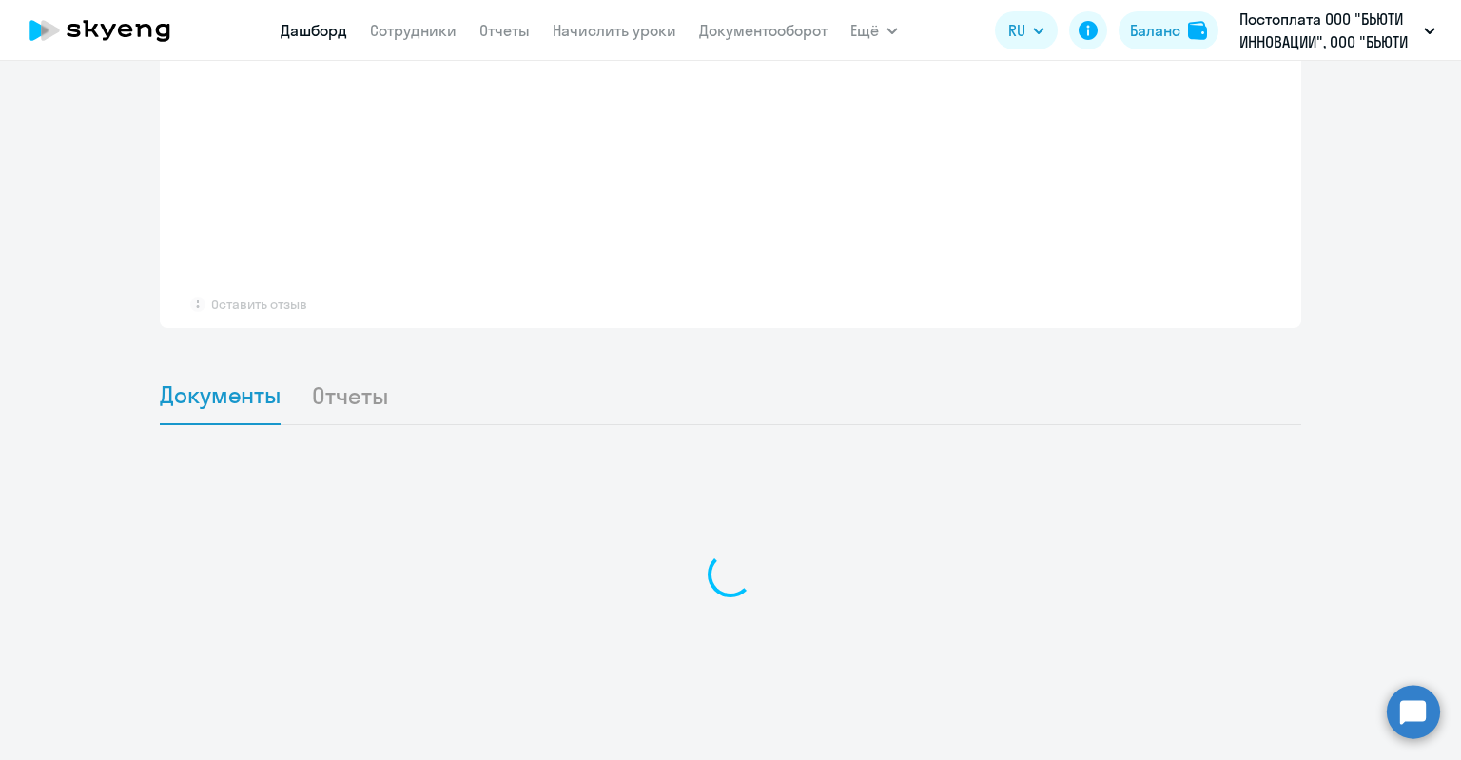
scroll to position [1535, 0]
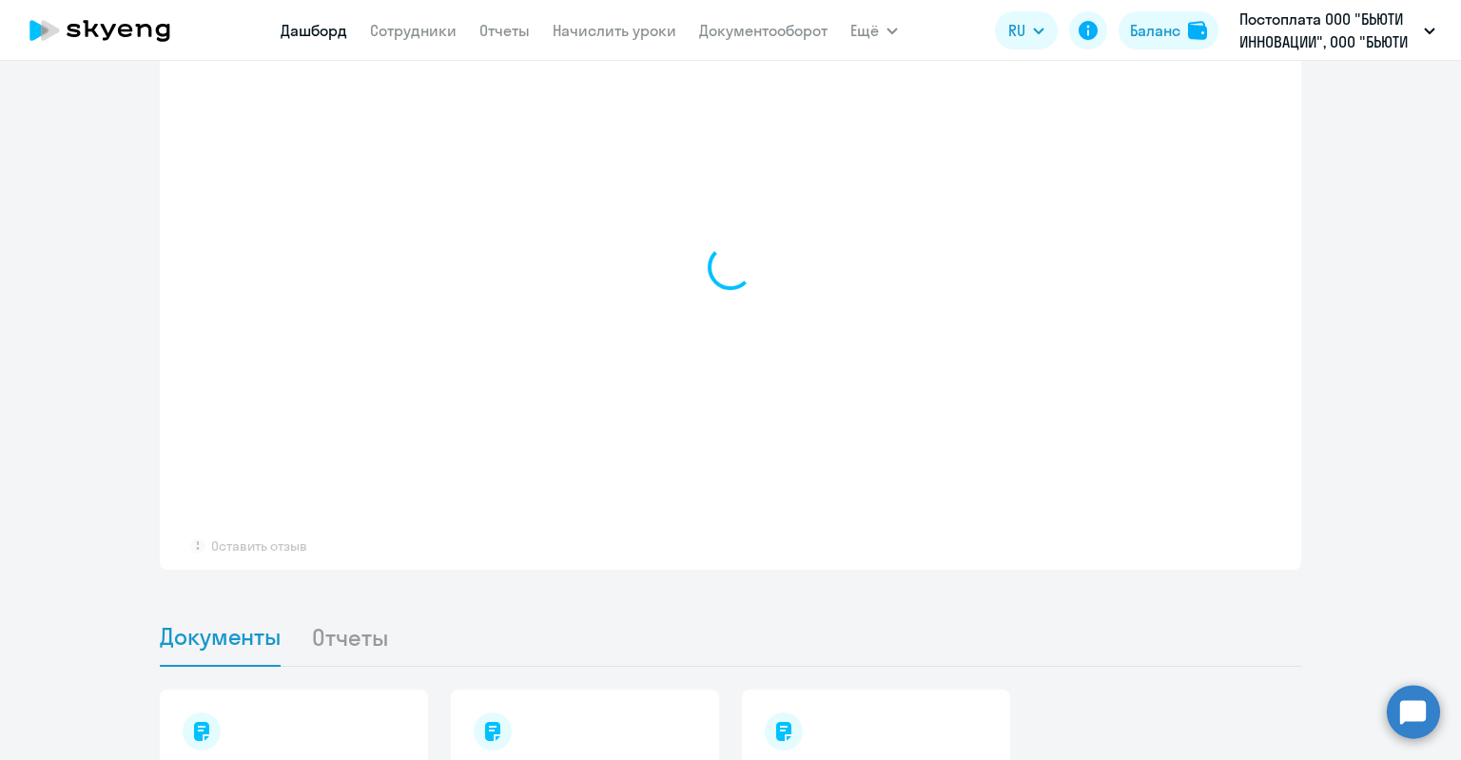
select select "30"
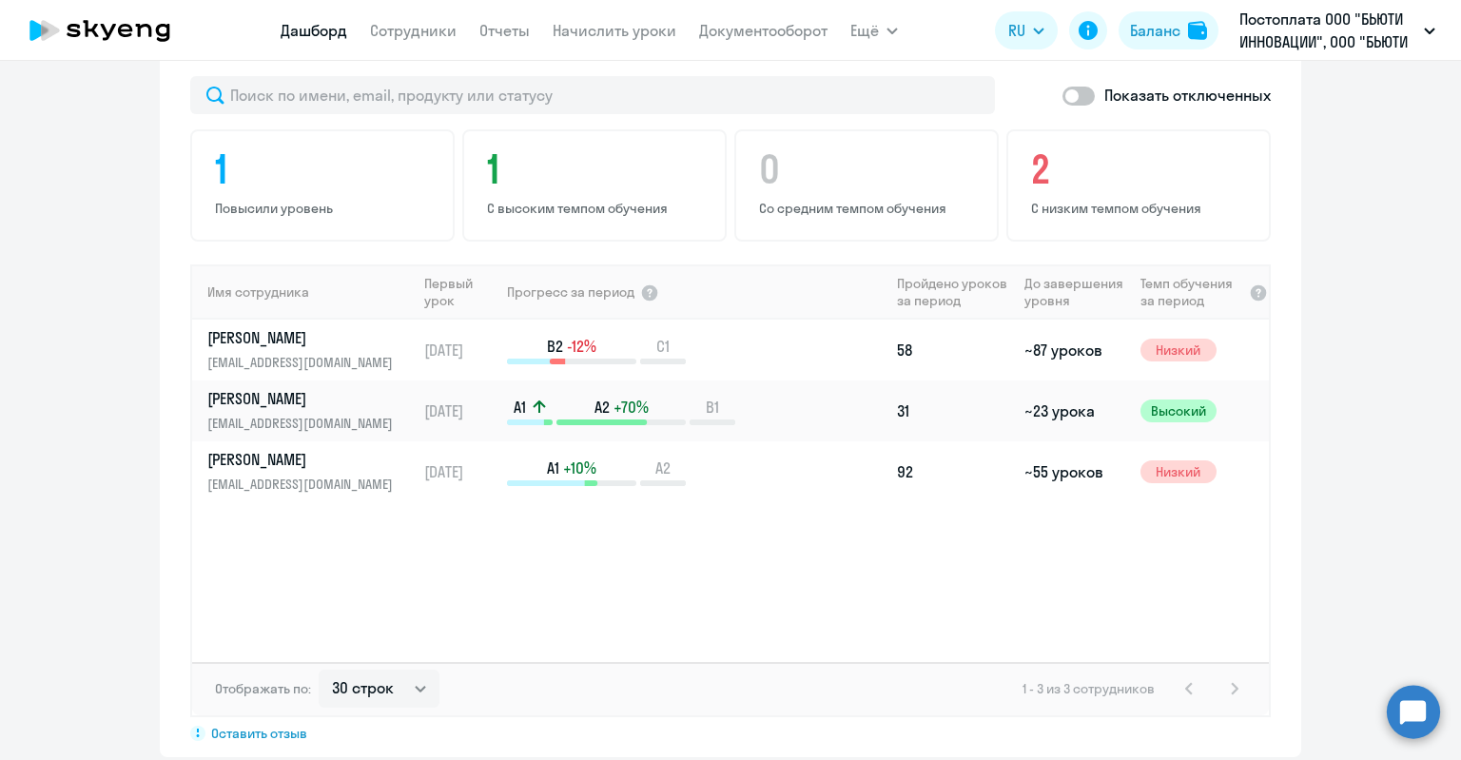
scroll to position [1027, 0]
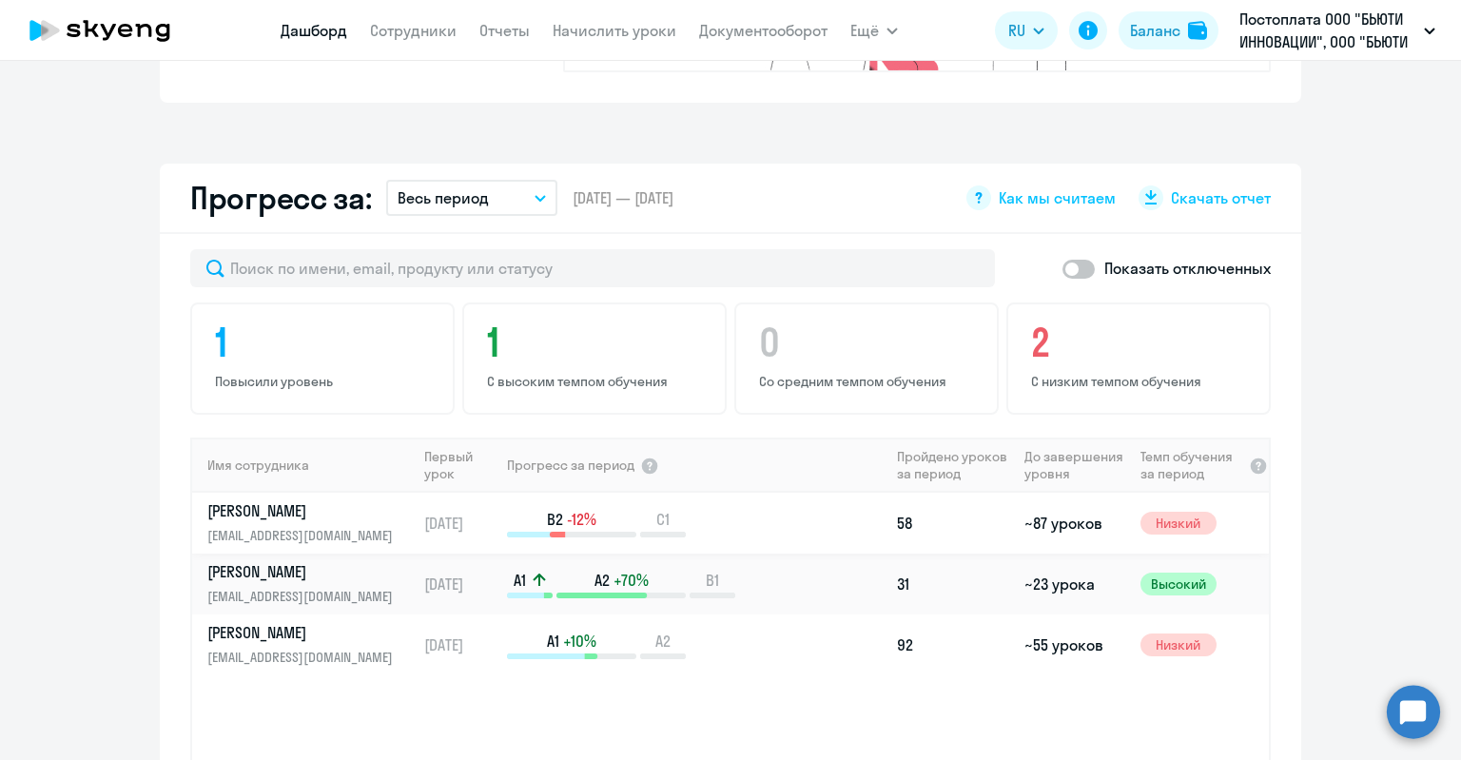
click at [286, 500] on link "[PERSON_NAME] [PERSON_NAME][EMAIL_ADDRESS][DOMAIN_NAME]" at bounding box center [311, 523] width 208 height 46
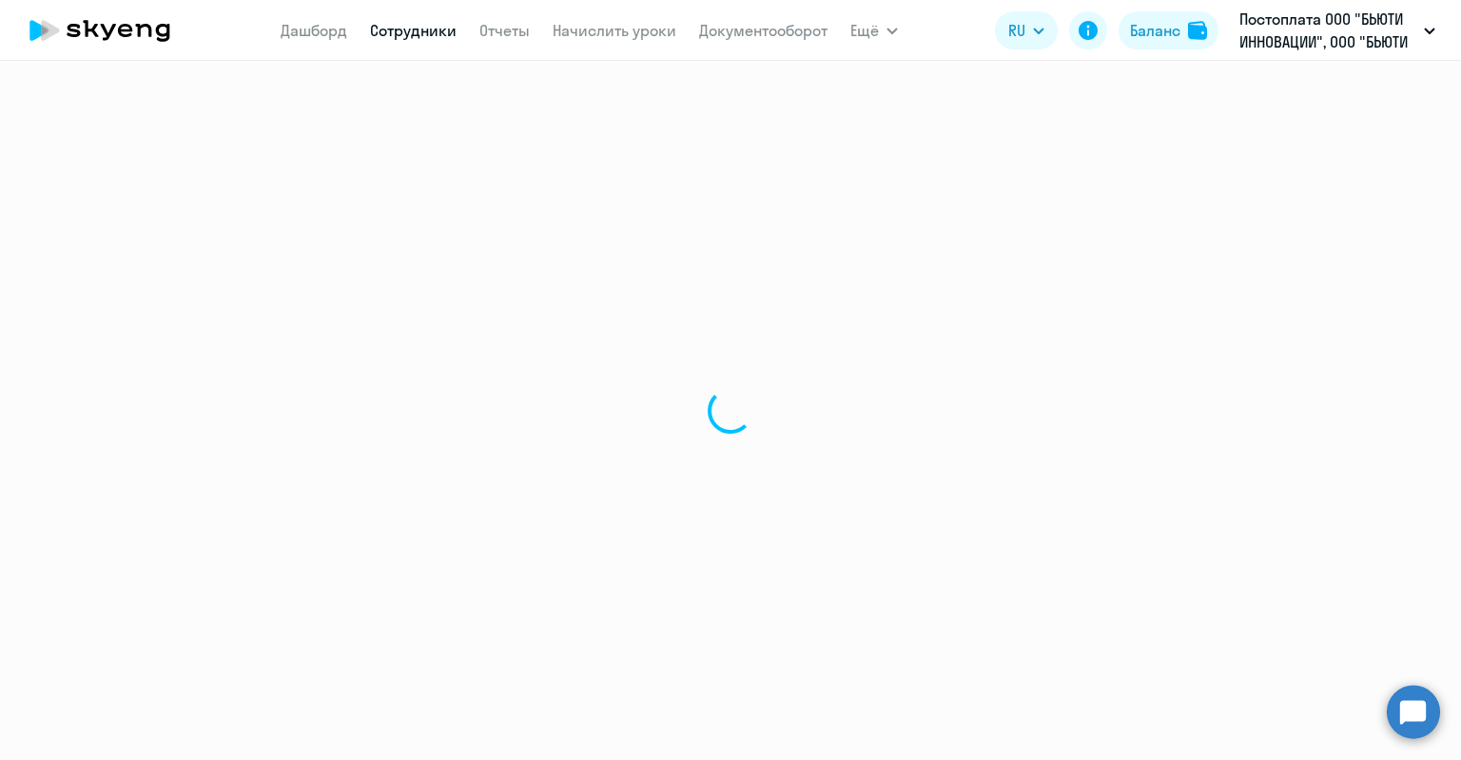
select select "english"
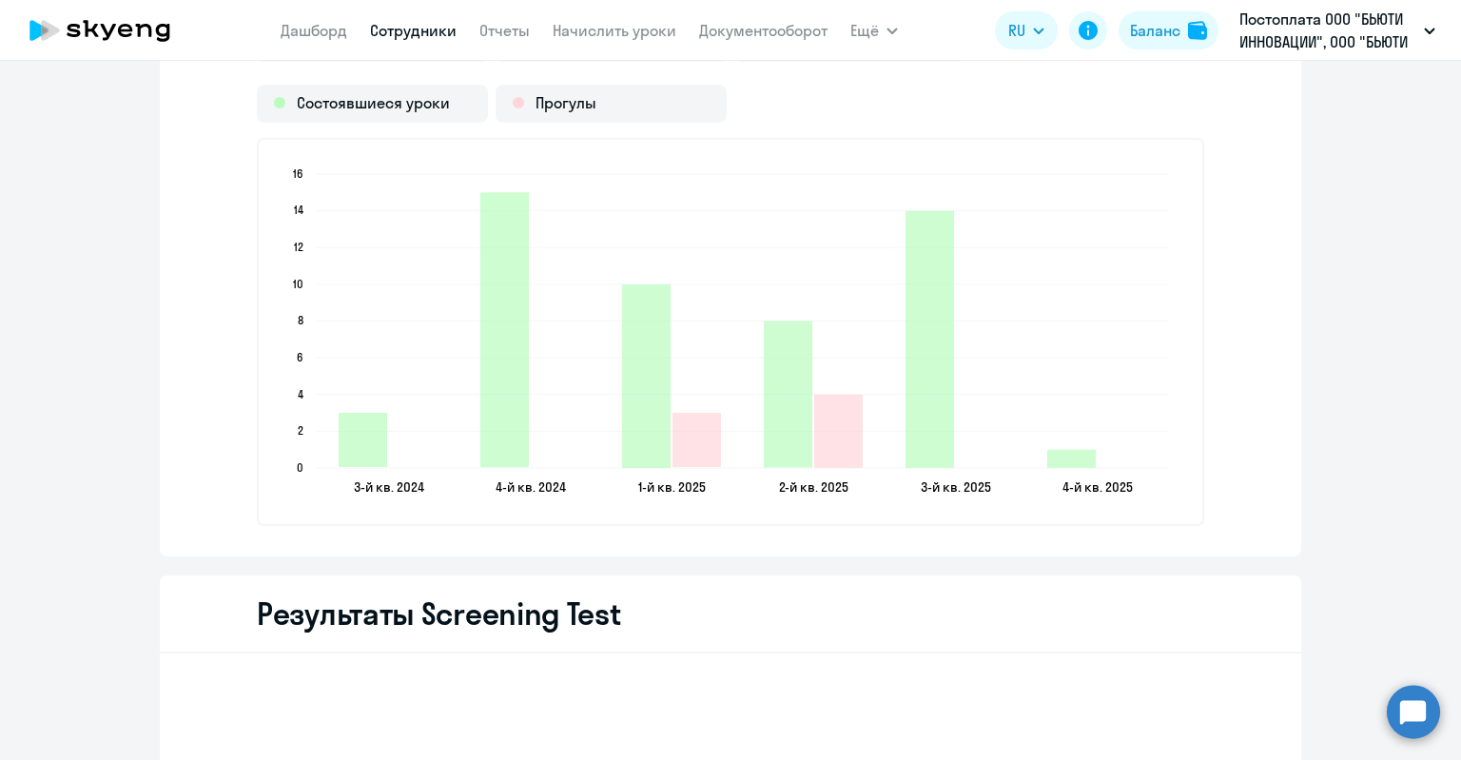
scroll to position [2758, 0]
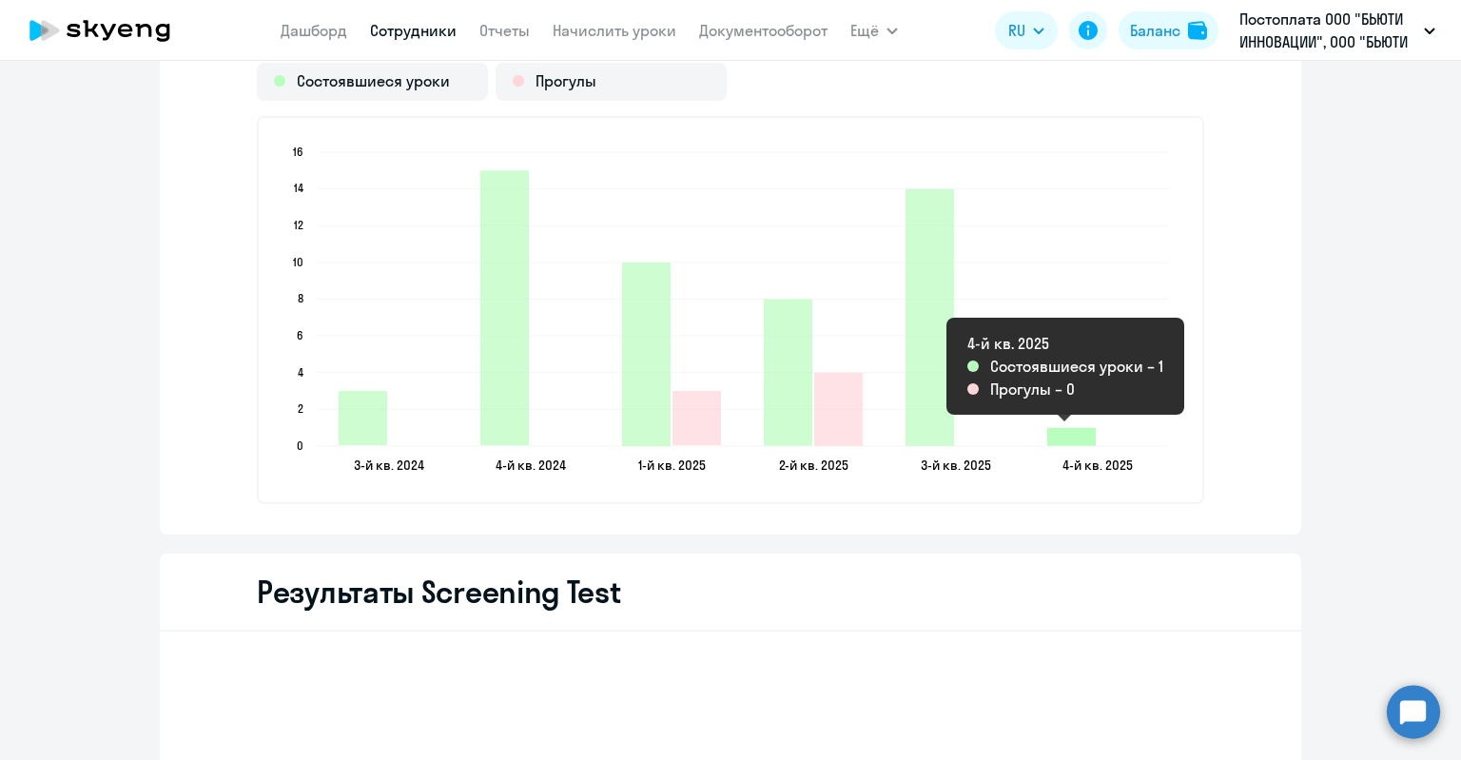
click at [1072, 436] on icon "2025-09-30T21:00:00.000Z Состоявшиеся уроки 1" at bounding box center [1071, 437] width 48 height 18
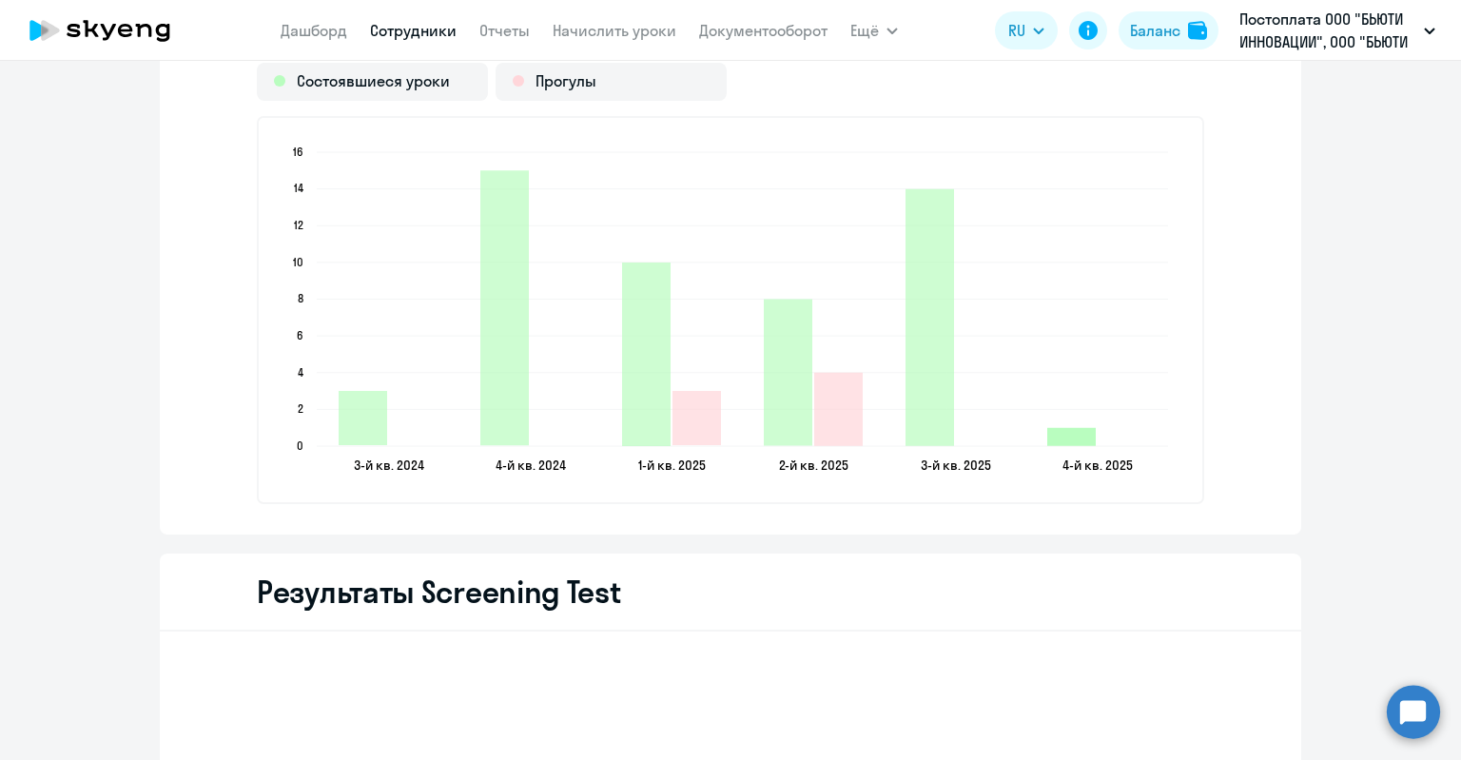
click at [1072, 436] on icon "2025-09-30T21:00:00.000Z Состоявшиеся уроки 1" at bounding box center [1071, 437] width 48 height 18
click at [346, 82] on div "Состоявшиеся уроки" at bounding box center [372, 82] width 231 height 38
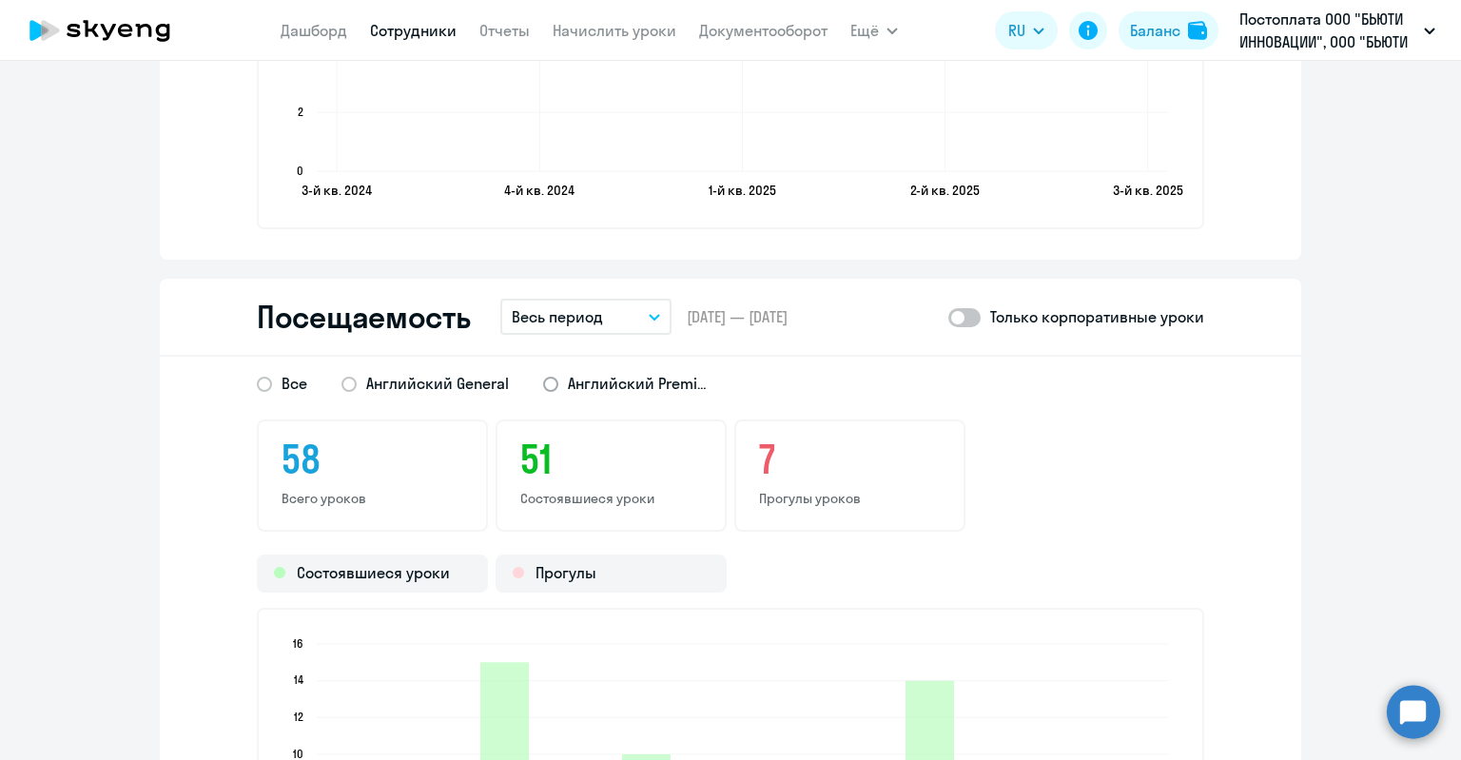
scroll to position [2308, 0]
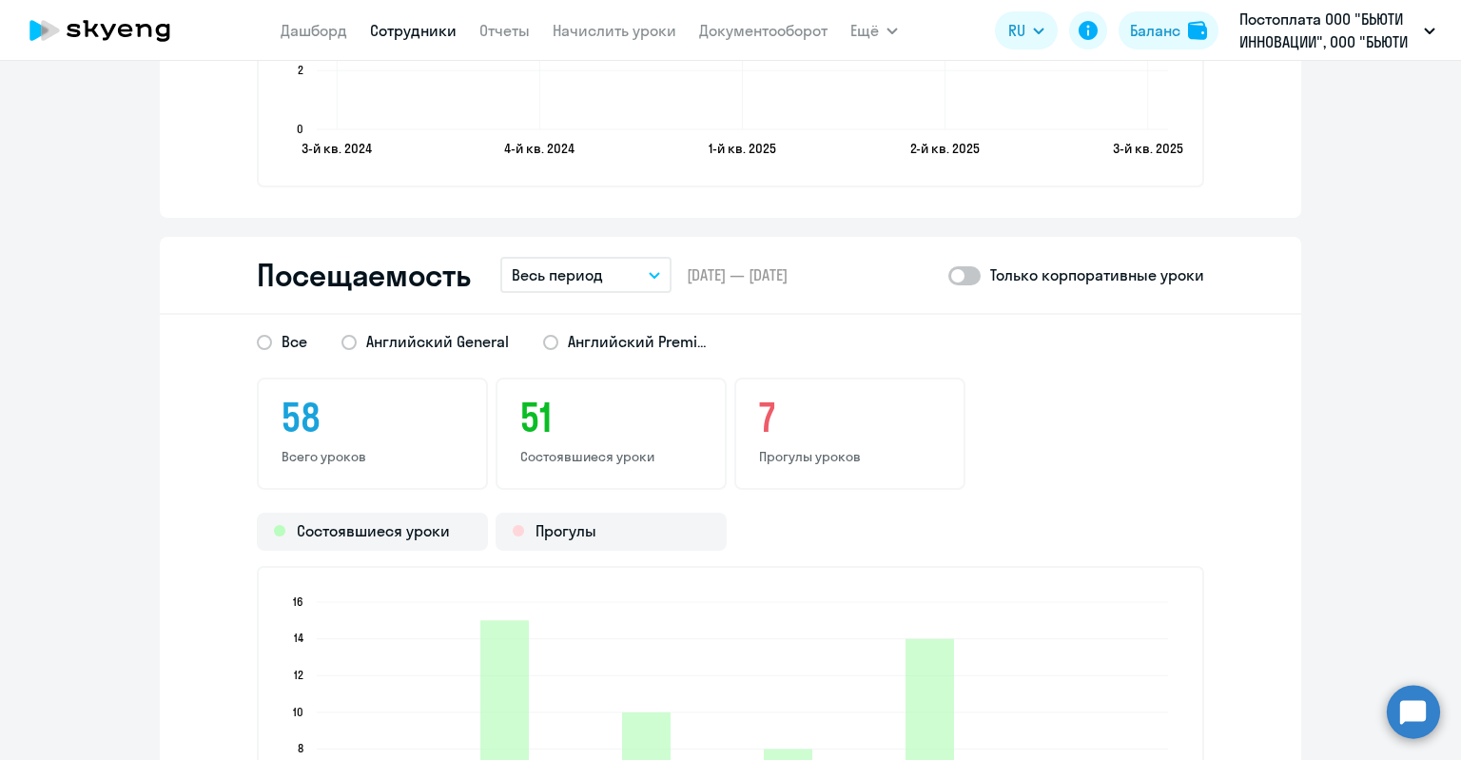
click at [529, 435] on h3 "51" at bounding box center [611, 418] width 182 height 46
click at [523, 417] on h3 "51" at bounding box center [611, 418] width 182 height 46
click at [655, 277] on button "Весь период" at bounding box center [585, 275] width 171 height 36
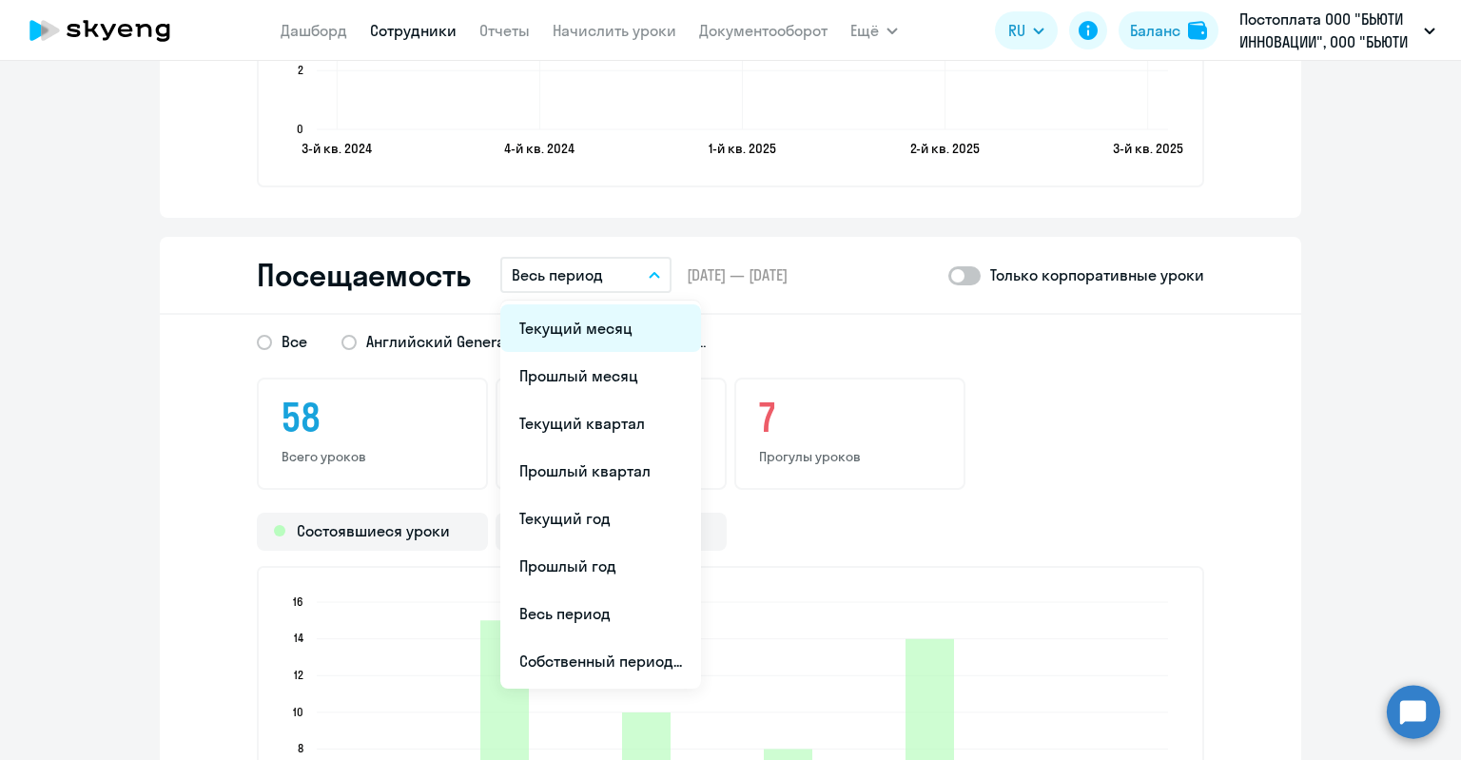
click at [625, 322] on li "Текущий месяц" at bounding box center [600, 328] width 201 height 48
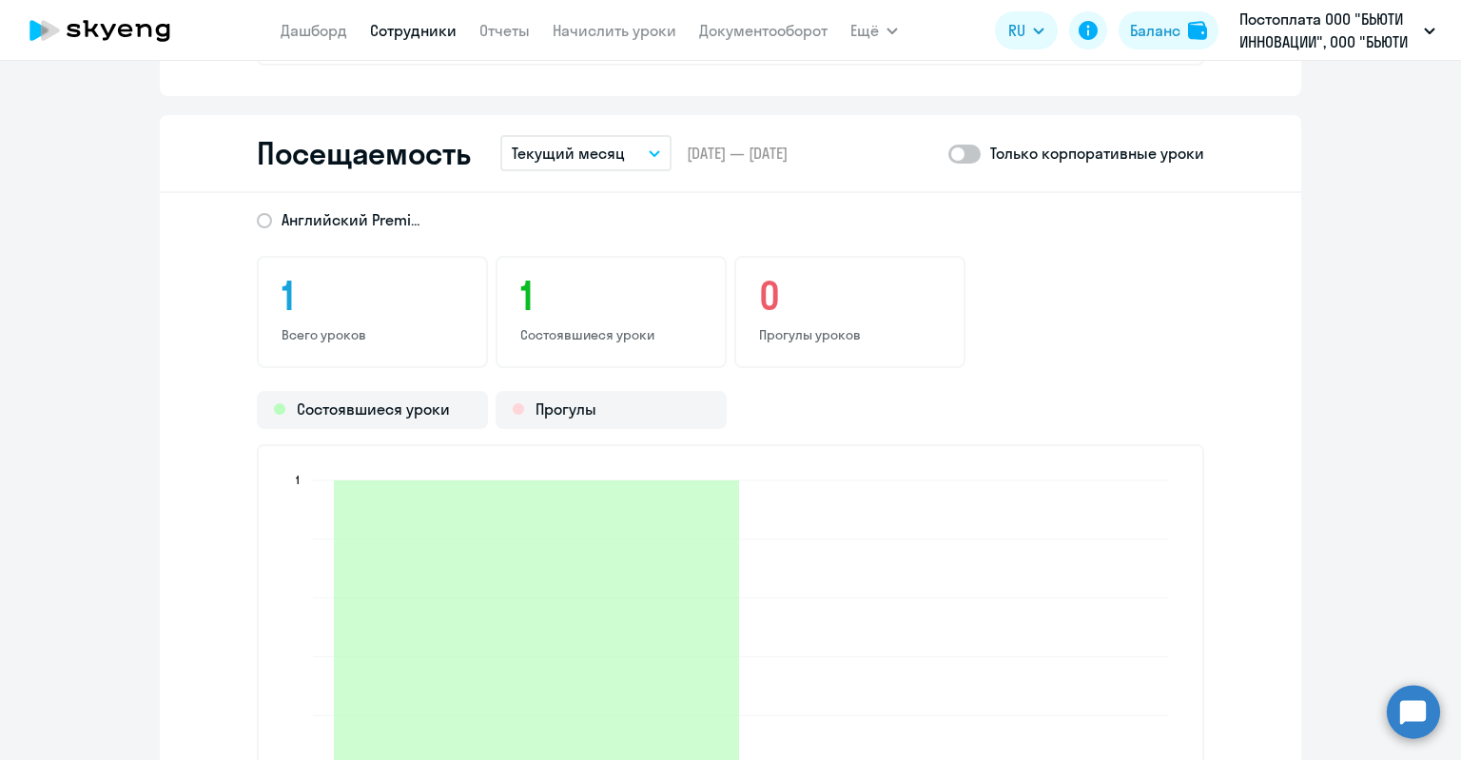
scroll to position [2688, 0]
